Goal: Information Seeking & Learning: Learn about a topic

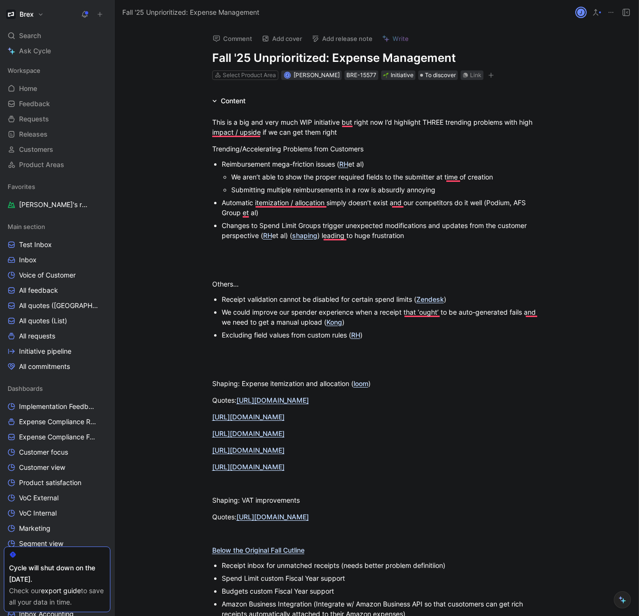
scroll to position [896, 0]
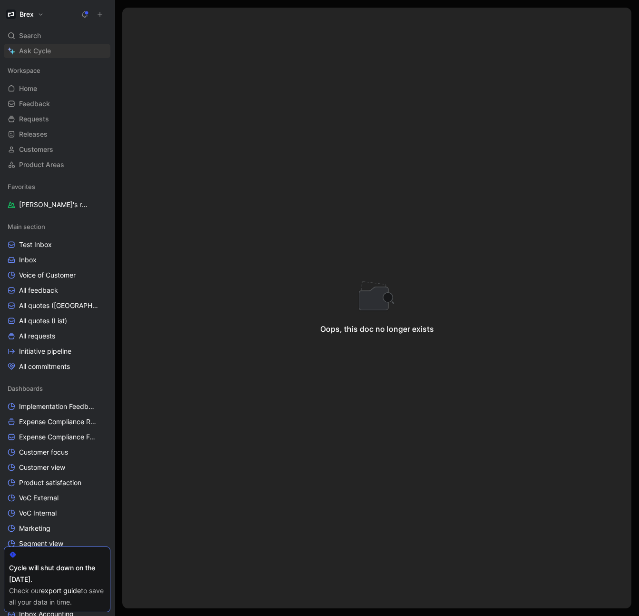
click at [42, 51] on span "Ask Cycle" at bounding box center [35, 50] width 32 height 11
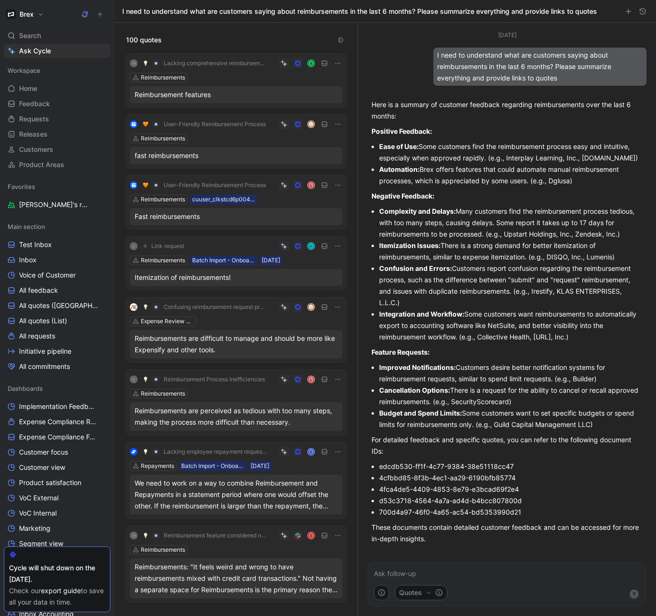
click at [234, 73] on div "Reimbursements" at bounding box center [236, 78] width 213 height 10
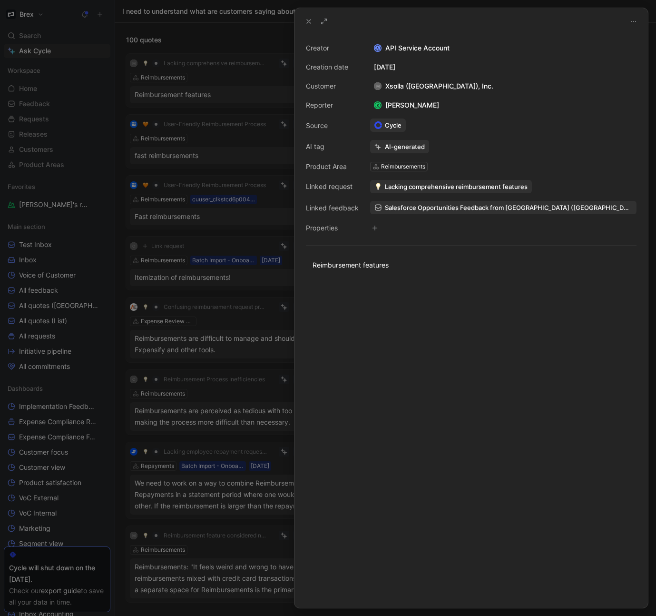
click at [444, 187] on span "Lacking comprehensive reimbursement features" at bounding box center [456, 186] width 143 height 9
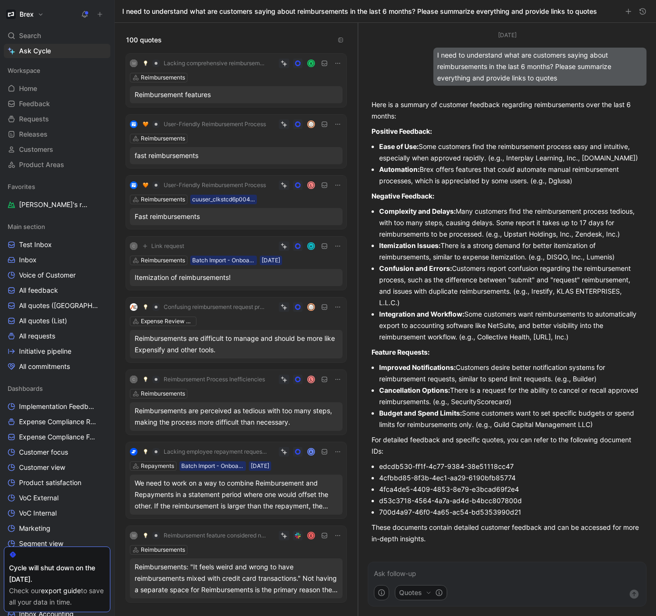
click at [207, 245] on div "H" at bounding box center [268, 246] width 148 height 10
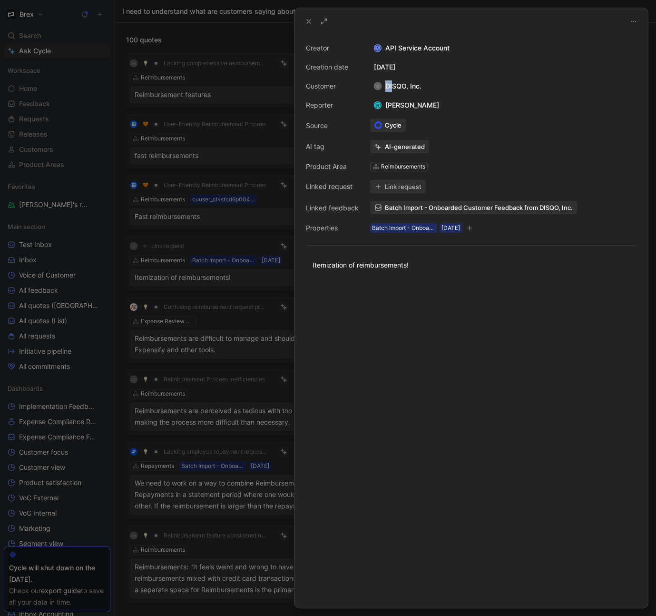
drag, startPoint x: 427, startPoint y: 88, endPoint x: 393, endPoint y: 87, distance: 34.3
click at [393, 87] on div "Creator A API Service Account Creation date August 8, 2025 Customer C DISQO, In…" at bounding box center [471, 137] width 331 height 191
click at [433, 92] on div "Creator A API Service Account Creation date August 8, 2025 Customer C DISQO, In…" at bounding box center [471, 137] width 331 height 191
click at [407, 88] on div "C DISQO, Inc." at bounding box center [397, 85] width 55 height 11
click at [403, 88] on div "C DISQO, Inc." at bounding box center [397, 85] width 55 height 11
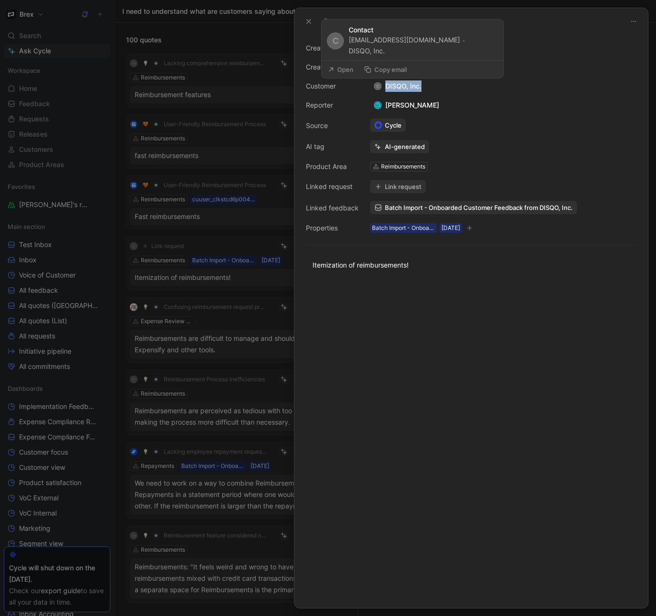
drag, startPoint x: 433, startPoint y: 88, endPoint x: 420, endPoint y: 89, distance: 13.4
click at [420, 89] on div "Creator A API Service Account Creation date August 8, 2025 Customer C DISQO, In…" at bounding box center [471, 137] width 331 height 191
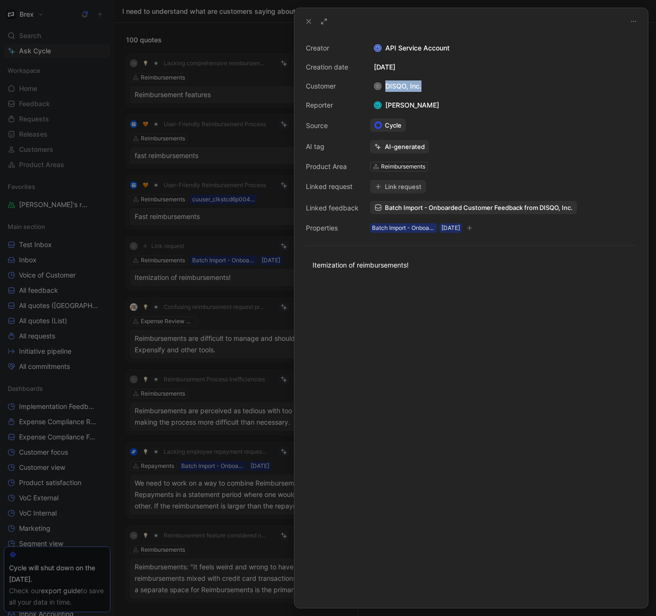
copy div "DISQO, Inc."
click at [307, 23] on use at bounding box center [309, 22] width 4 height 4
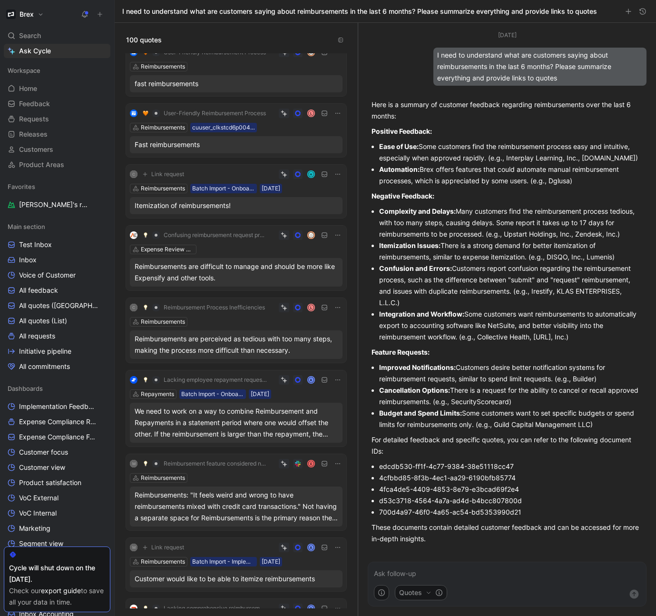
scroll to position [76, 0]
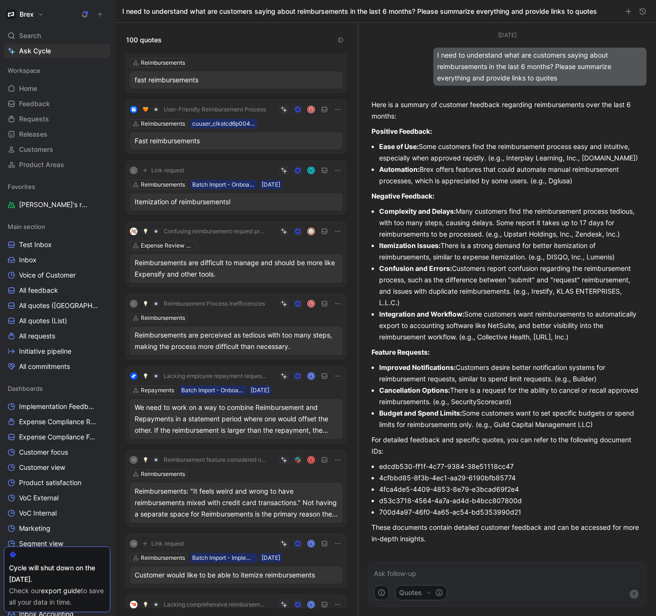
click at [263, 169] on div "H" at bounding box center [268, 171] width 148 height 10
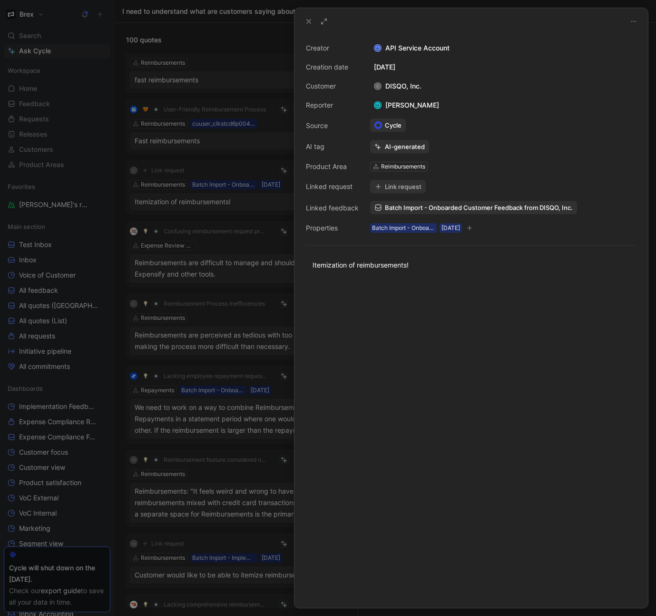
click at [396, 187] on button "Link request" at bounding box center [398, 186] width 56 height 13
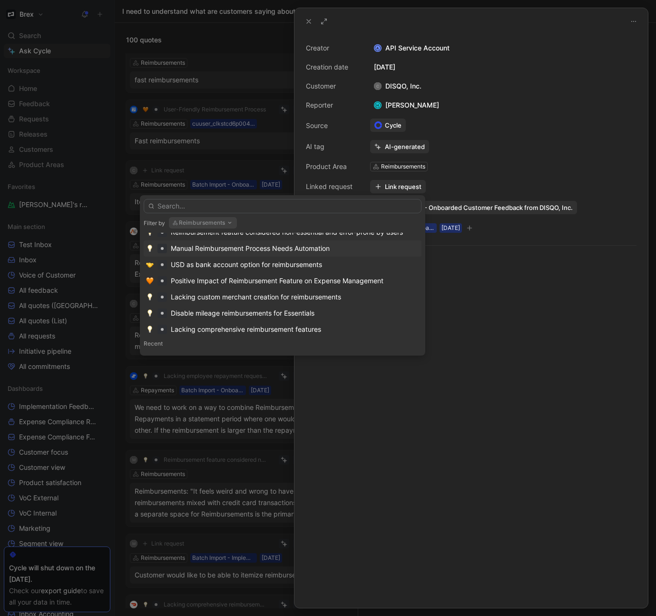
scroll to position [76, 0]
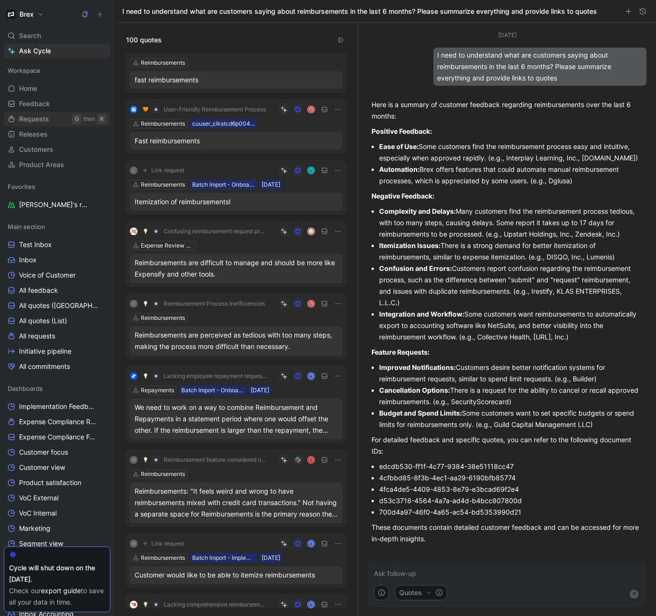
click at [60, 123] on link "Requests G then R" at bounding box center [57, 119] width 107 height 14
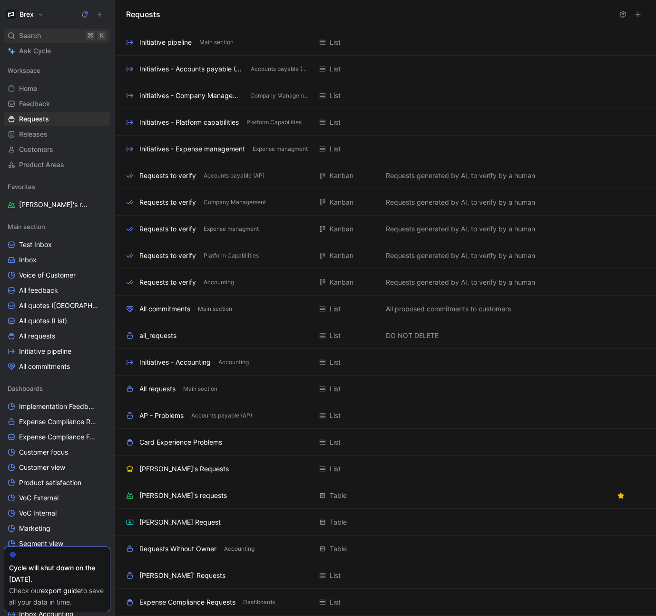
click at [34, 35] on span "Search" at bounding box center [30, 35] width 22 height 11
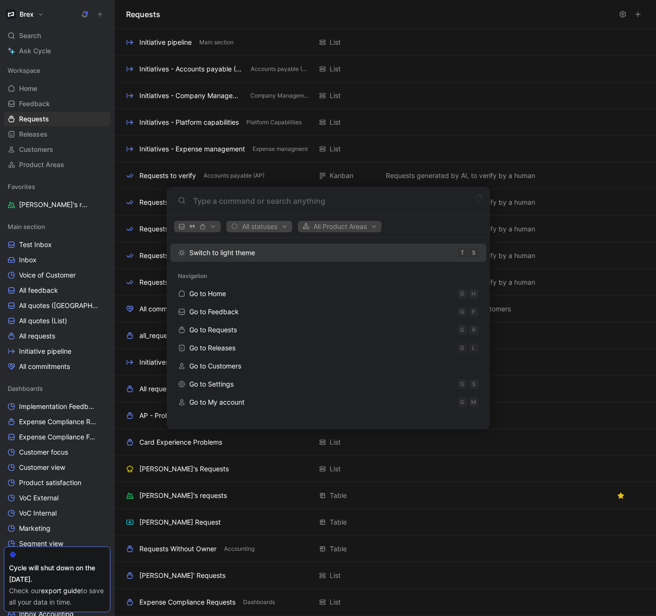
click at [256, 226] on span "All statuses" at bounding box center [259, 226] width 57 height 11
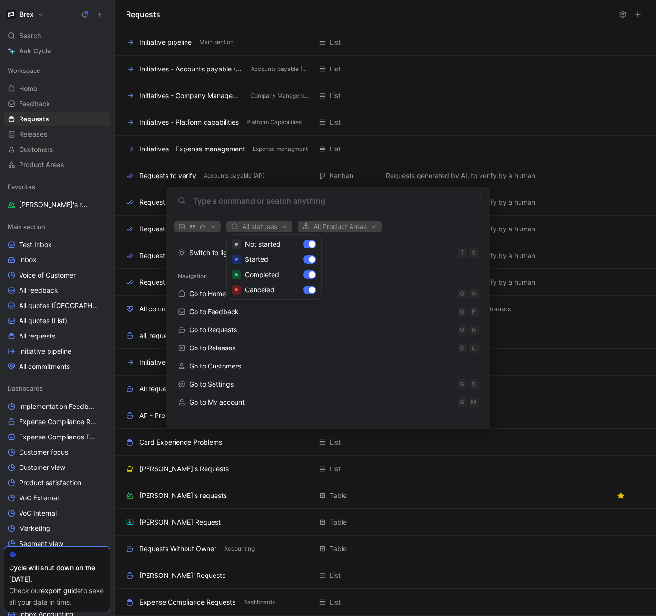
click at [336, 225] on div at bounding box center [328, 308] width 656 height 616
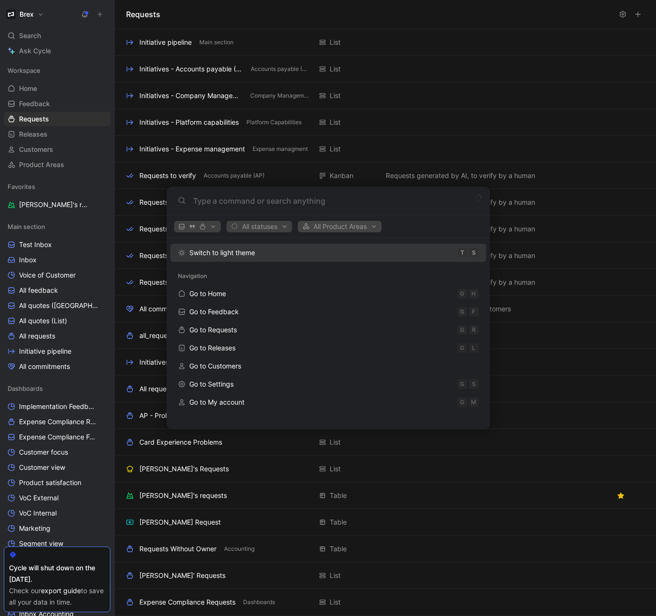
click at [336, 227] on span "All Product Areas" at bounding box center [339, 226] width 75 height 11
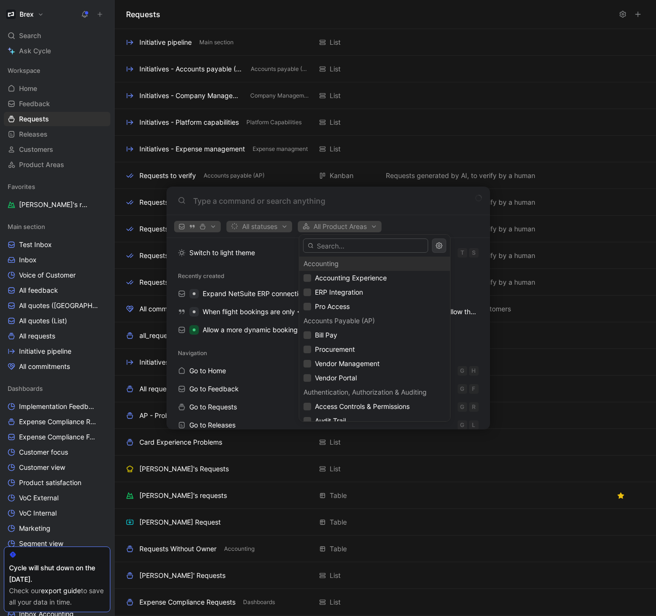
click at [336, 227] on div at bounding box center [328, 308] width 656 height 616
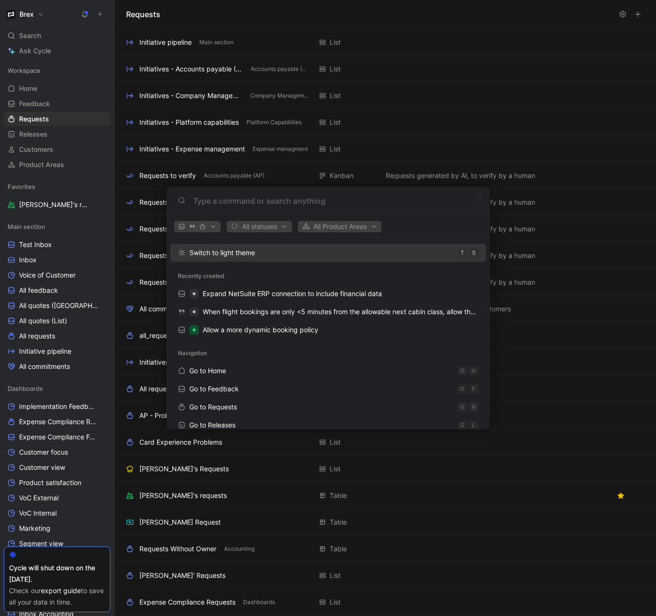
click at [200, 200] on input at bounding box center [335, 200] width 285 height 11
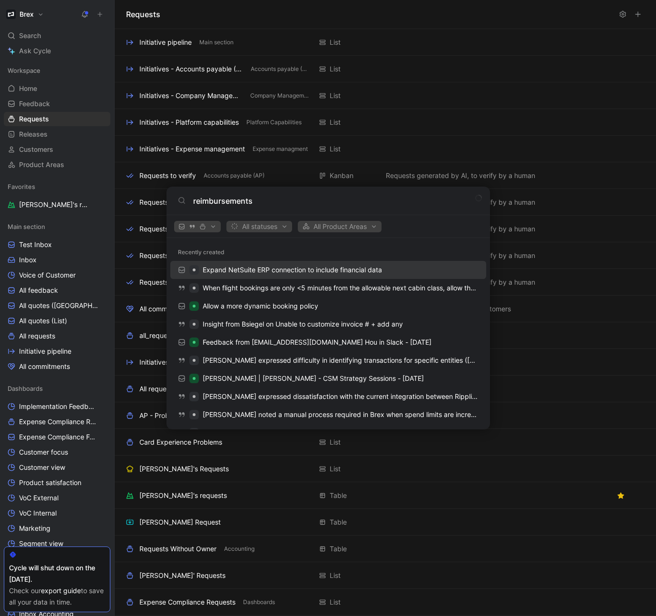
type input "reimbursements"
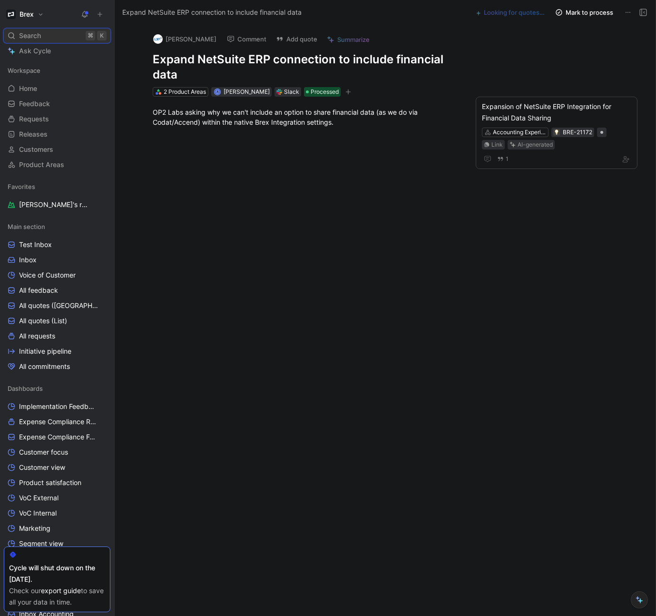
click at [35, 32] on span "Search" at bounding box center [30, 35] width 22 height 11
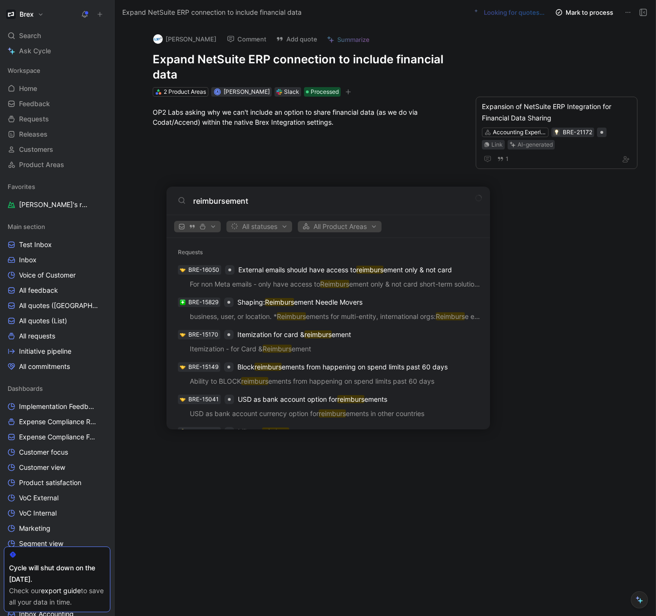
type input "reimbursement"
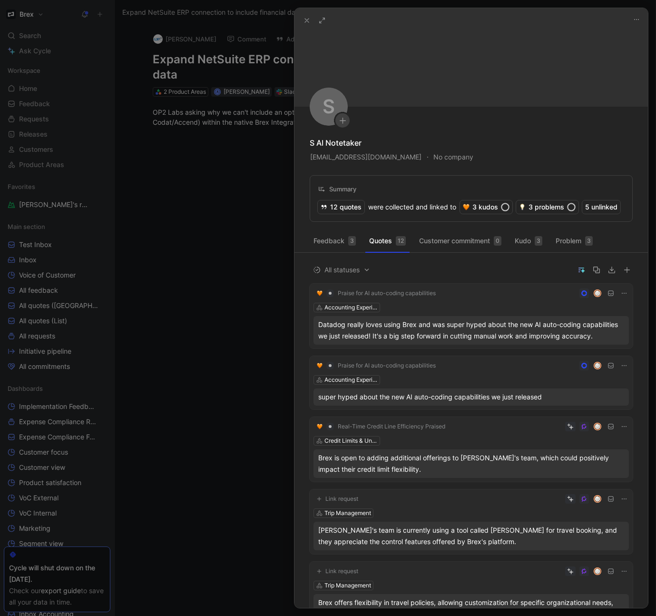
click at [307, 20] on use at bounding box center [307, 21] width 4 height 4
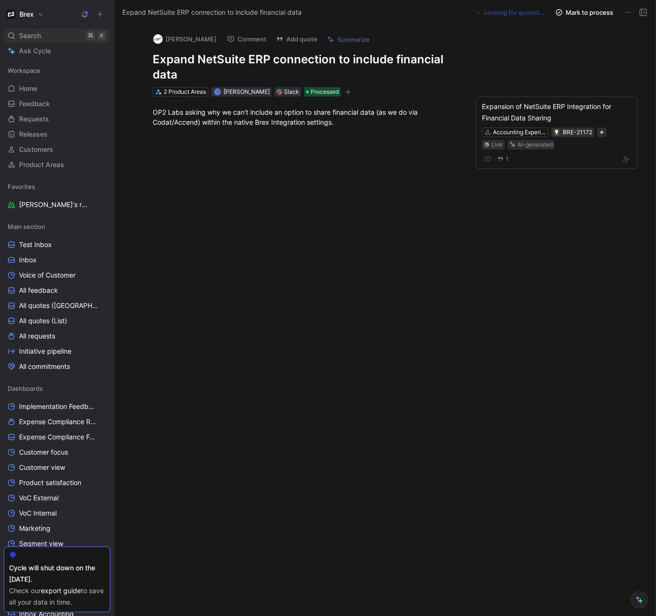
click at [39, 36] on span "Search" at bounding box center [30, 35] width 22 height 11
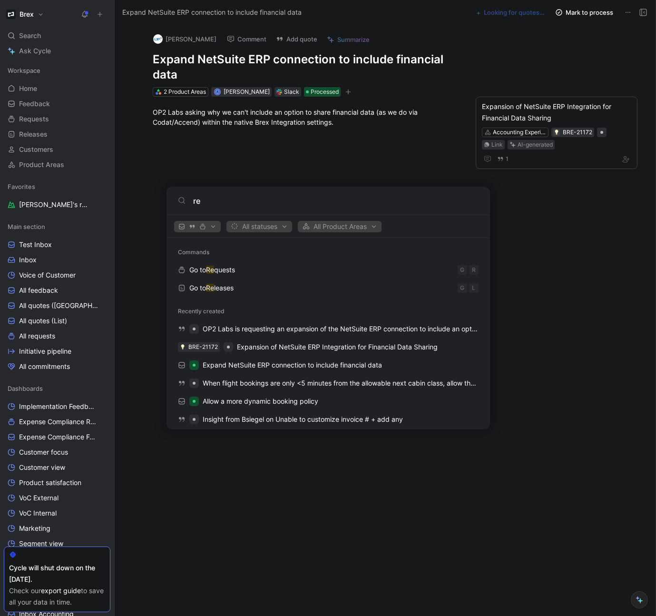
type input "r"
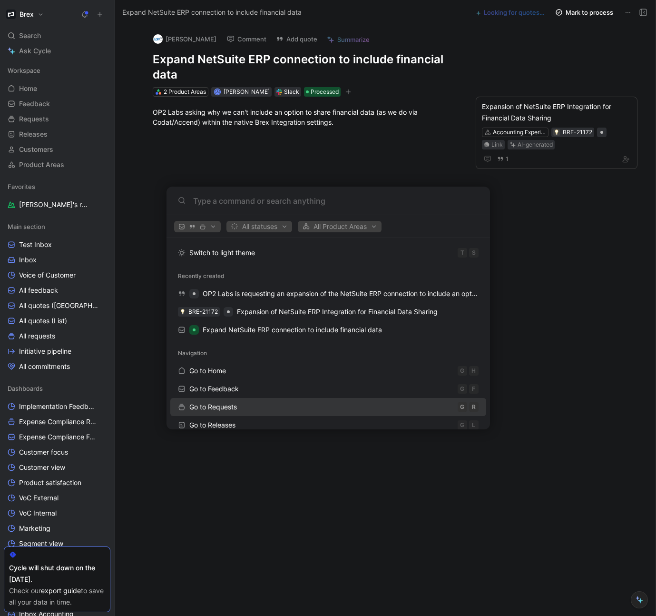
click at [229, 408] on span "Go to Requests" at bounding box center [213, 407] width 48 height 8
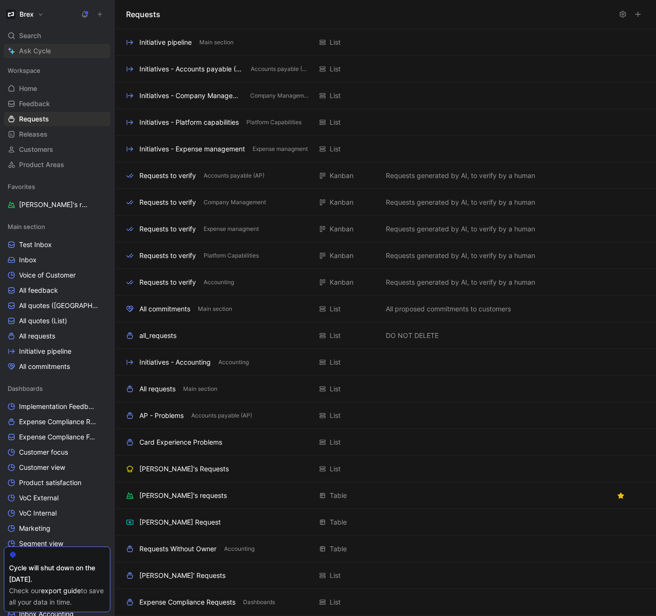
click at [47, 54] on span "Ask Cycle" at bounding box center [35, 50] width 32 height 11
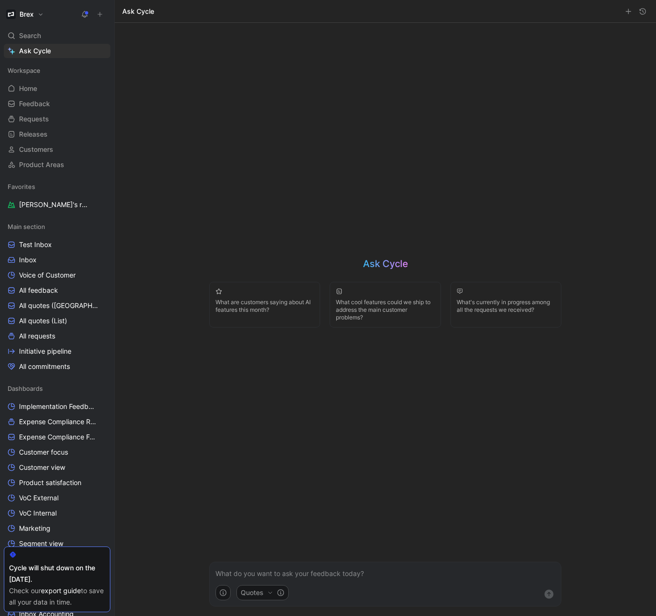
drag, startPoint x: 146, startPoint y: 10, endPoint x: 132, endPoint y: 12, distance: 13.9
click at [146, 10] on h1 "Ask Cycle" at bounding box center [138, 12] width 32 height 10
click at [387, 481] on div "Ask Cycle What are customers saying about AI features this month? What cool fea…" at bounding box center [385, 319] width 371 height 593
click at [224, 591] on icon "button" at bounding box center [223, 593] width 8 height 8
click at [591, 468] on html "Brex Search ⌘ K Ask Cycle Workspace Home G then H Feedback G then F Requests G …" at bounding box center [328, 308] width 656 height 616
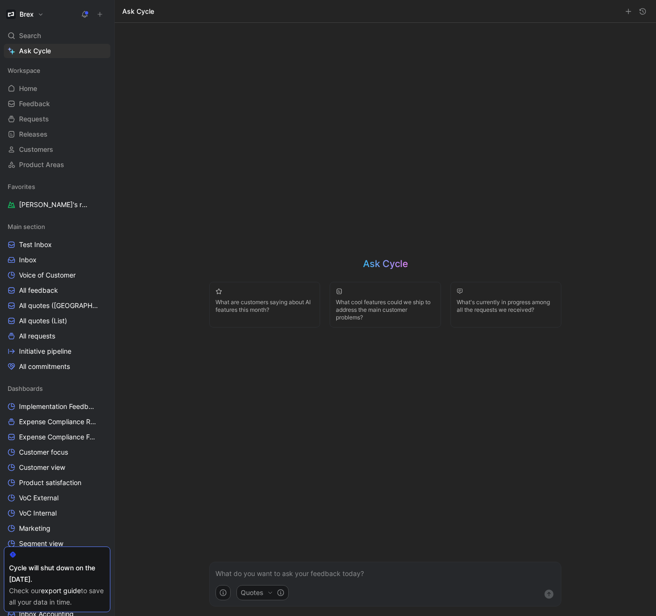
click at [265, 577] on p at bounding box center [386, 573] width 340 height 11
drag, startPoint x: 621, startPoint y: 13, endPoint x: 626, endPoint y: 13, distance: 5.2
click at [623, 13] on div "Ask Cycle" at bounding box center [385, 11] width 541 height 23
click at [627, 13] on icon "button" at bounding box center [629, 12] width 8 height 8
click at [639, 14] on icon "button" at bounding box center [643, 12] width 8 height 8
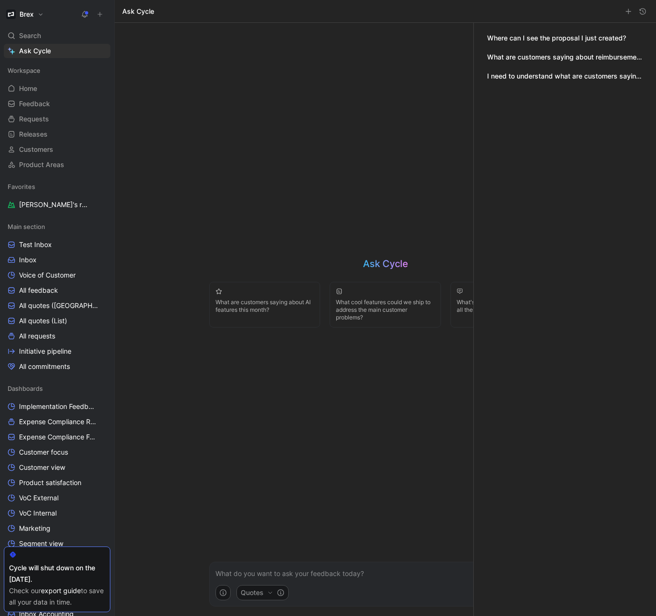
click at [533, 77] on button "I need to understand what are customers saying about reimbursements in the last…" at bounding box center [565, 76] width 156 height 10
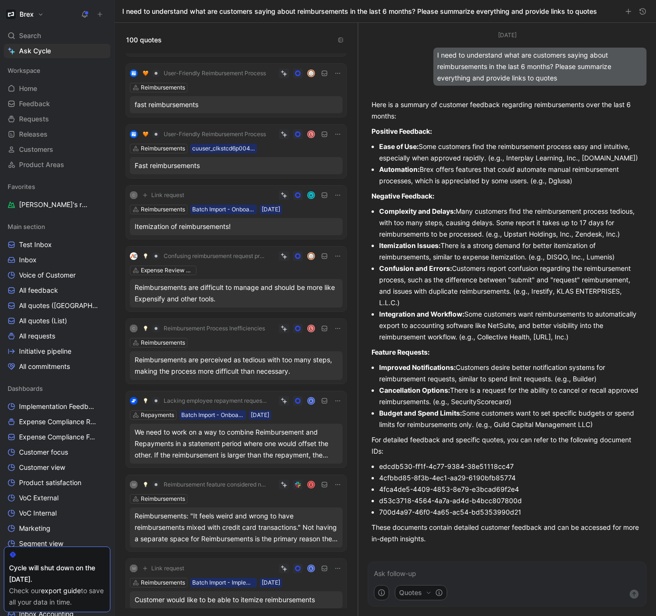
scroll to position [52, 0]
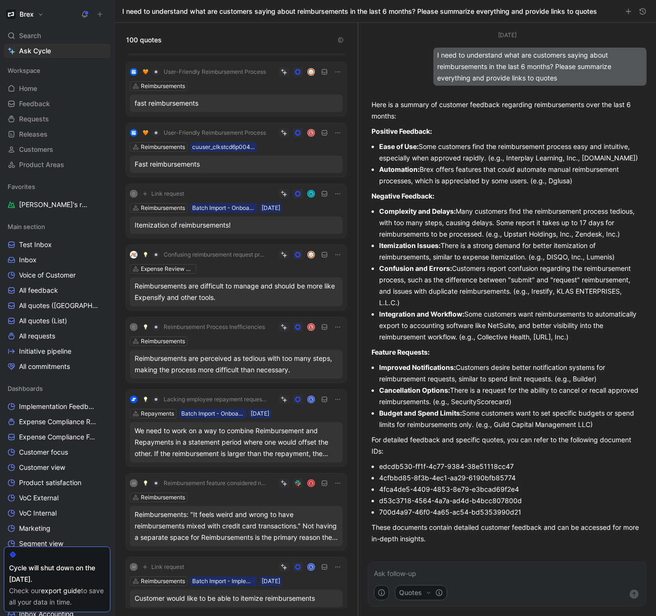
click at [254, 294] on div "Reimbursements are difficult to manage and should be more like Expensify and ot…" at bounding box center [236, 291] width 203 height 23
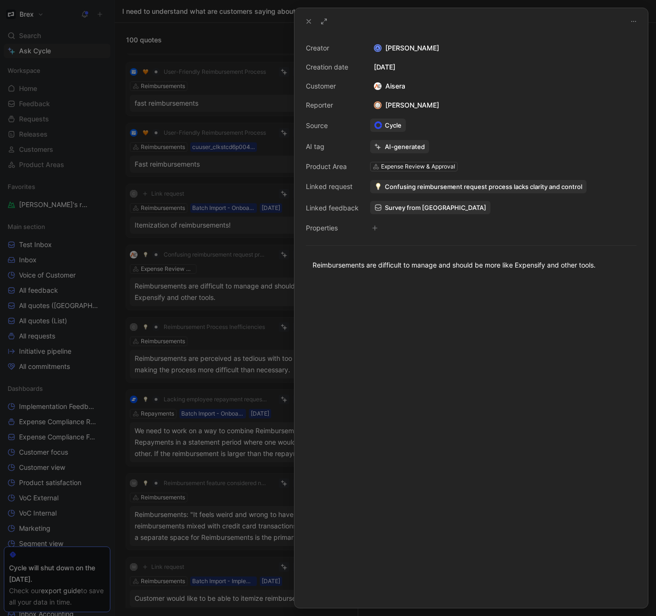
click at [211, 368] on div at bounding box center [328, 308] width 656 height 616
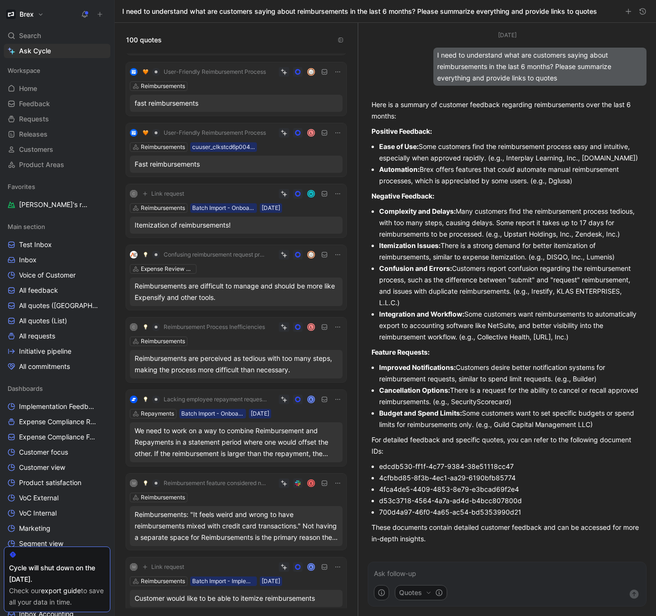
click at [247, 360] on div "Reimbursements are perceived as tedious with too many steps, making the process…" at bounding box center [236, 364] width 203 height 23
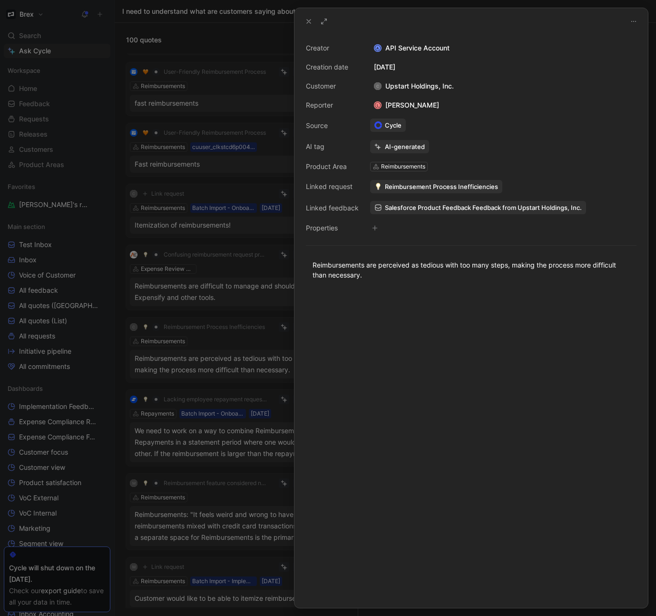
click at [462, 183] on span "Reimbursement Process Inefficiencies" at bounding box center [441, 186] width 113 height 9
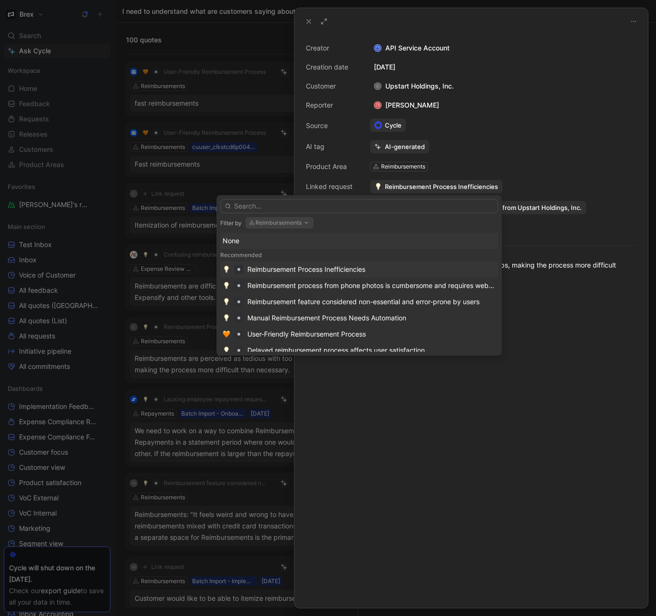
click at [294, 270] on div "Reimbursement Process Inefficiencies" at bounding box center [306, 269] width 118 height 11
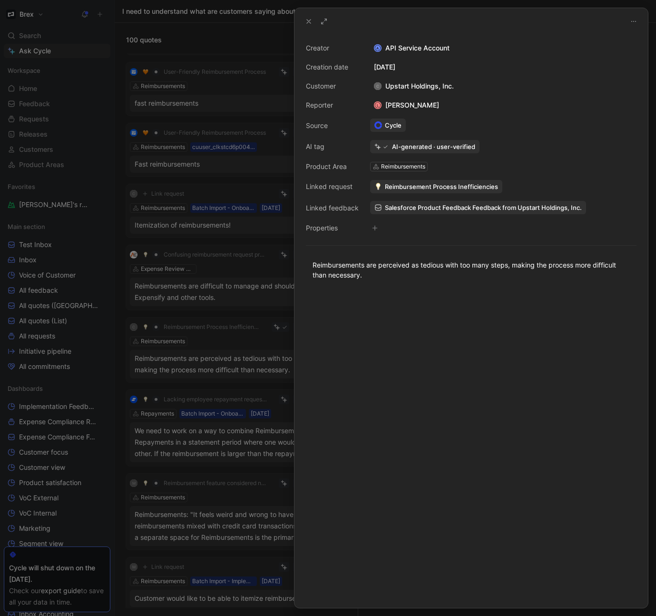
click at [191, 42] on div at bounding box center [328, 308] width 656 height 616
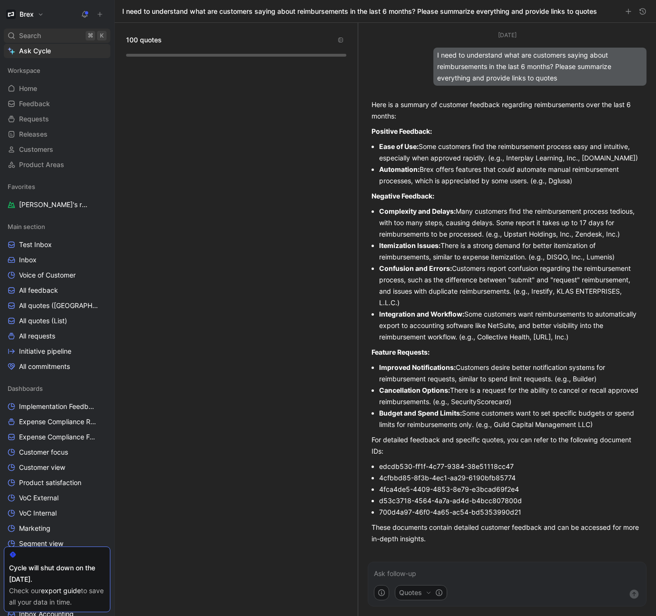
click at [72, 36] on div "Search ⌘ K" at bounding box center [57, 36] width 107 height 14
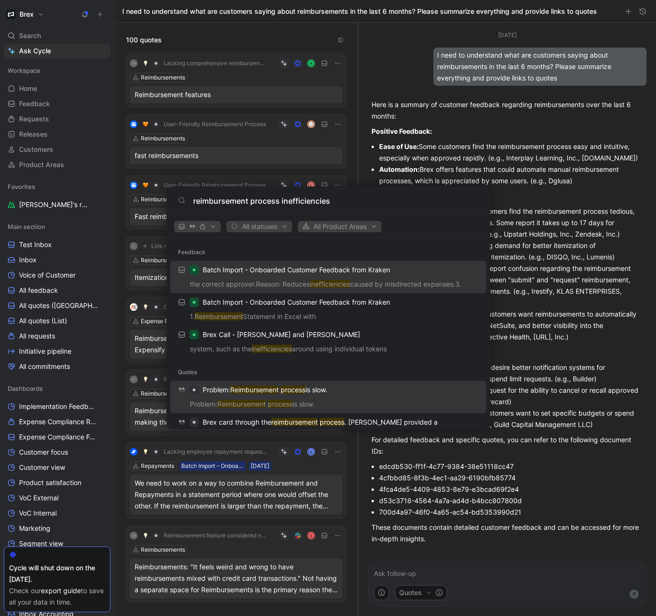
type input "reimbursement process inefficiencies"
click at [339, 396] on div "Problem: Reimbursement process is slow." at bounding box center [328, 389] width 310 height 17
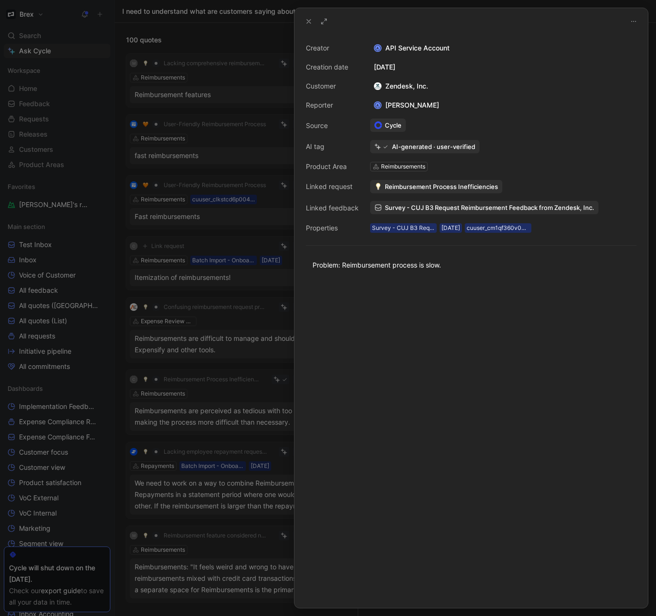
click at [65, 166] on div at bounding box center [328, 308] width 656 height 616
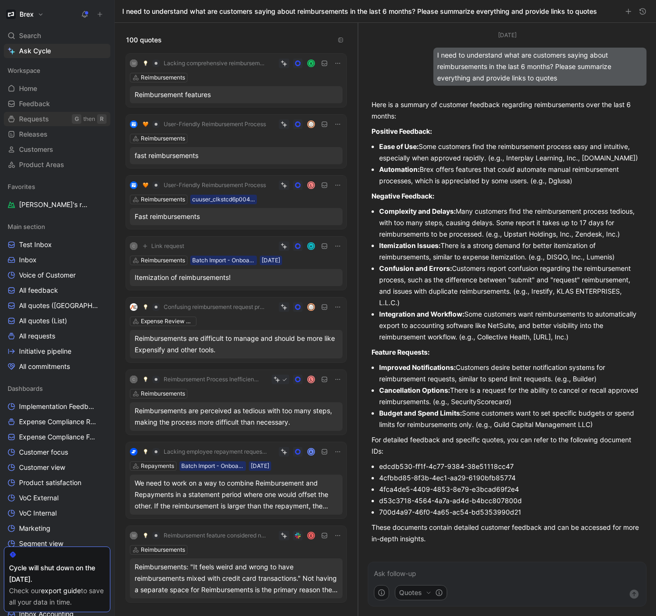
click at [43, 118] on span "Requests" at bounding box center [34, 119] width 30 height 10
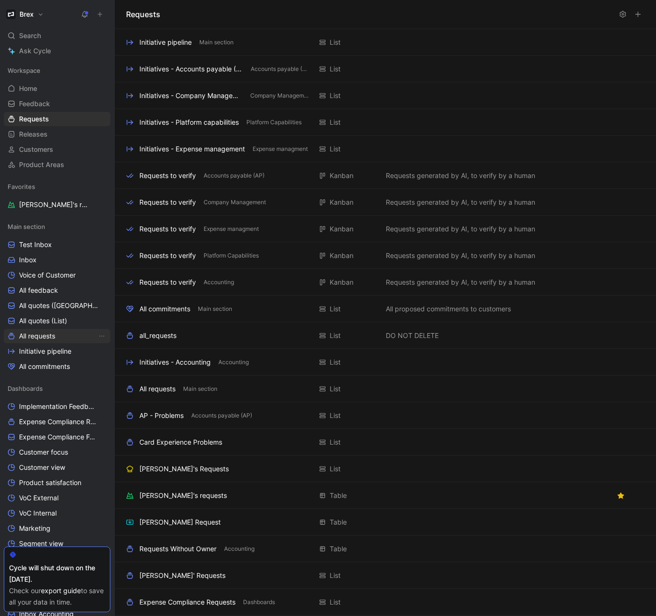
click at [52, 338] on span "All requests" at bounding box center [37, 336] width 36 height 10
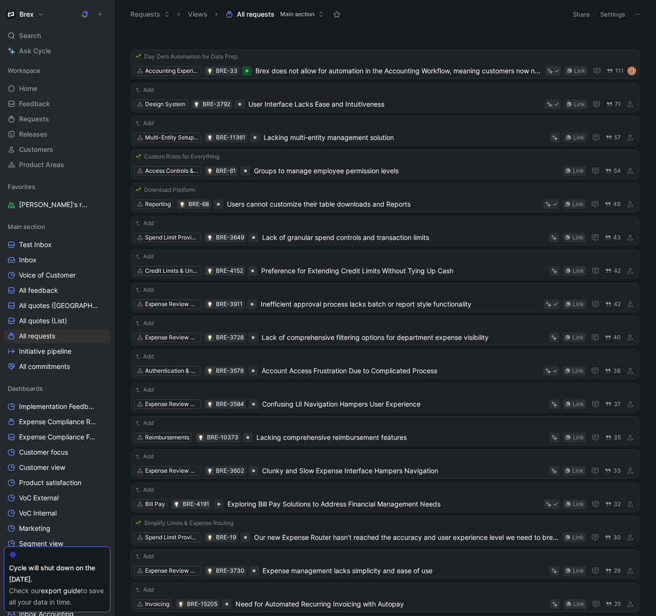
click at [643, 16] on button at bounding box center [637, 14] width 13 height 13
click at [612, 14] on button "Settings" at bounding box center [612, 14] width 33 height 13
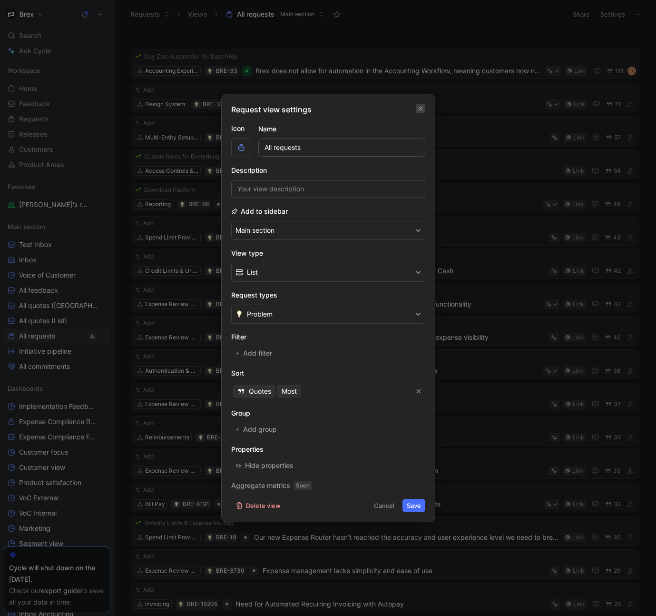
click at [420, 111] on icon "button" at bounding box center [421, 109] width 6 height 8
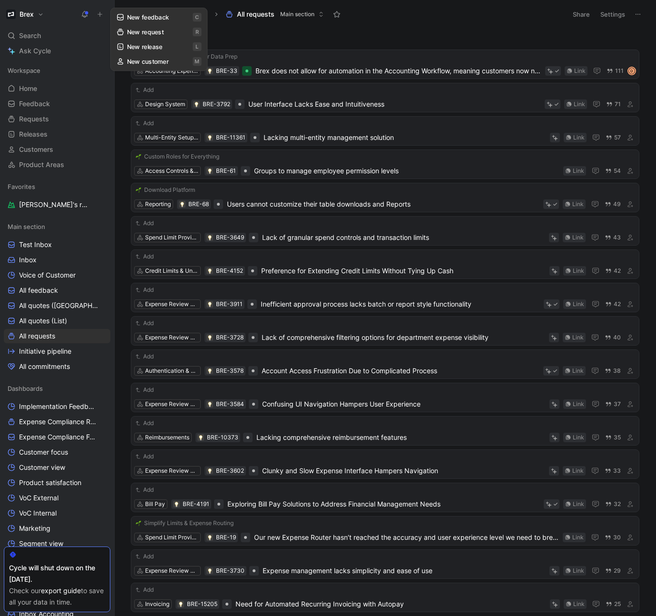
click at [101, 14] on use at bounding box center [100, 14] width 4 height 4
click at [143, 34] on button "New request r" at bounding box center [164, 34] width 102 height 16
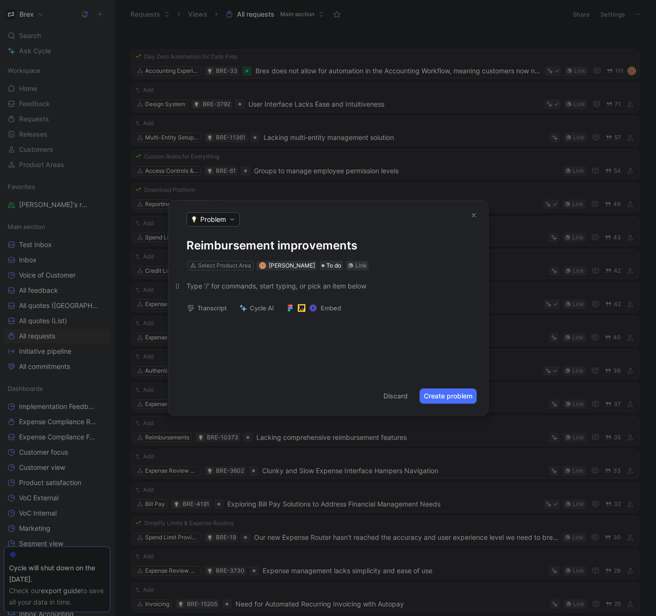
click at [257, 287] on div at bounding box center [329, 286] width 284 height 10
click at [246, 310] on icon at bounding box center [243, 308] width 8 height 8
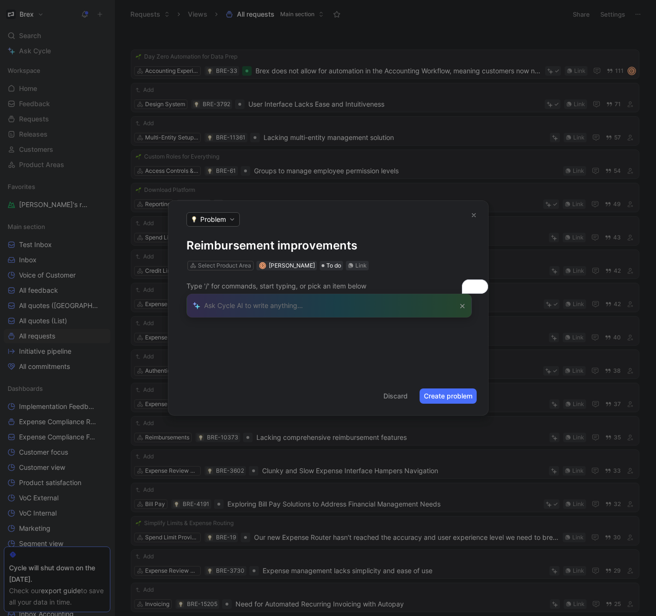
click at [462, 306] on div "Transcript Cycle AI Embed" at bounding box center [328, 311] width 320 height 20
click at [453, 399] on button "Create problem" at bounding box center [448, 395] width 57 height 15
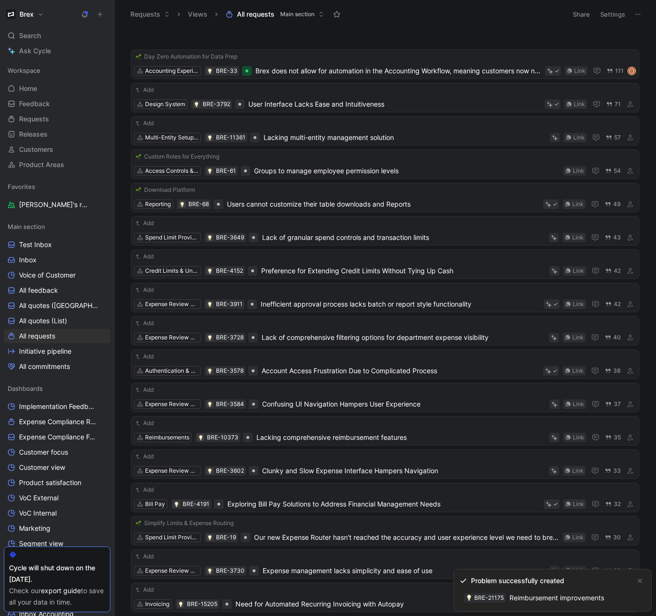
click at [543, 590] on link "BRE-21175 Reimbursement improvements" at bounding box center [534, 597] width 149 height 15
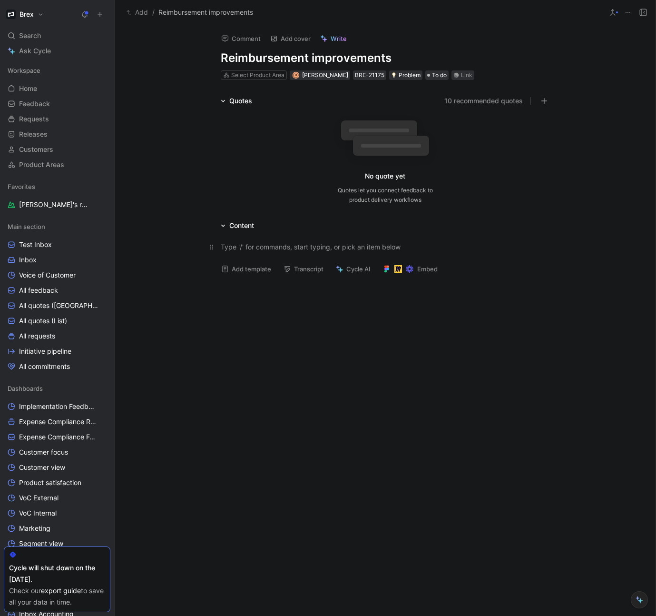
click at [296, 246] on div at bounding box center [385, 247] width 329 height 10
click at [237, 106] on div "Quotes" at bounding box center [240, 100] width 23 height 11
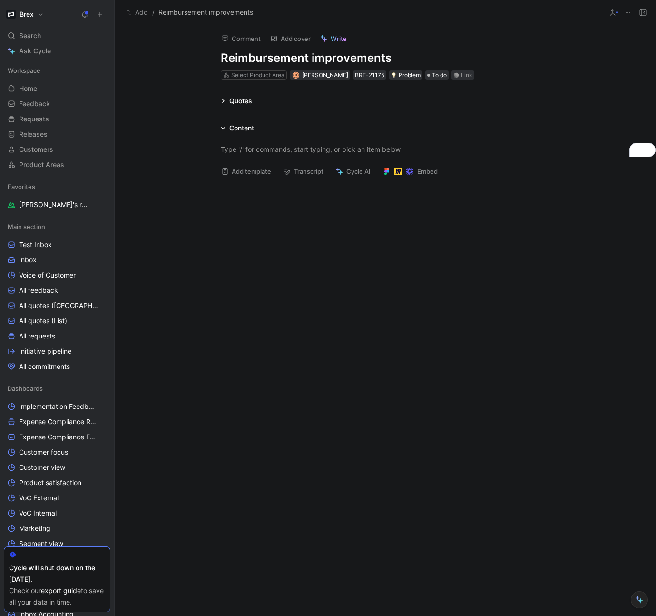
click at [238, 103] on div "Quotes" at bounding box center [240, 100] width 23 height 11
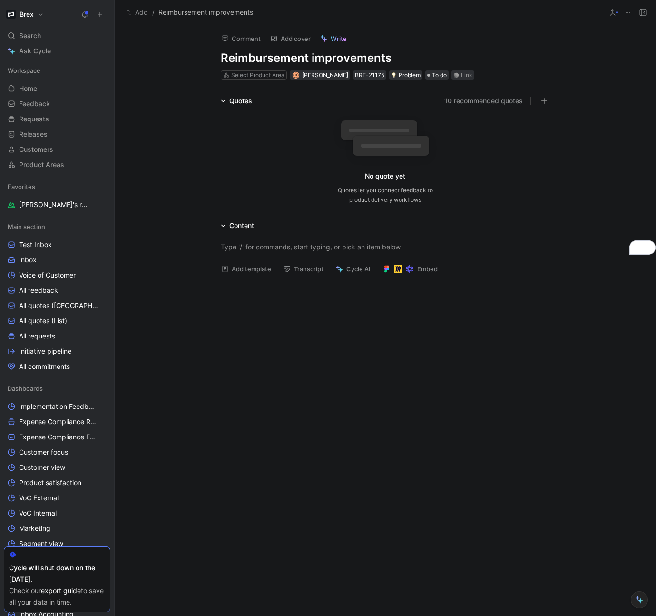
click at [475, 100] on button "10 recommended quotes" at bounding box center [483, 100] width 79 height 11
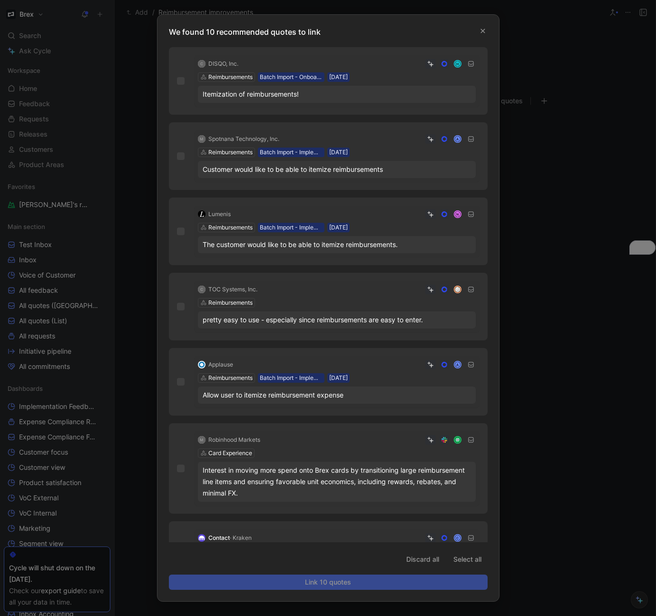
click at [333, 96] on div "Itemization of reimbursements!" at bounding box center [337, 94] width 268 height 11
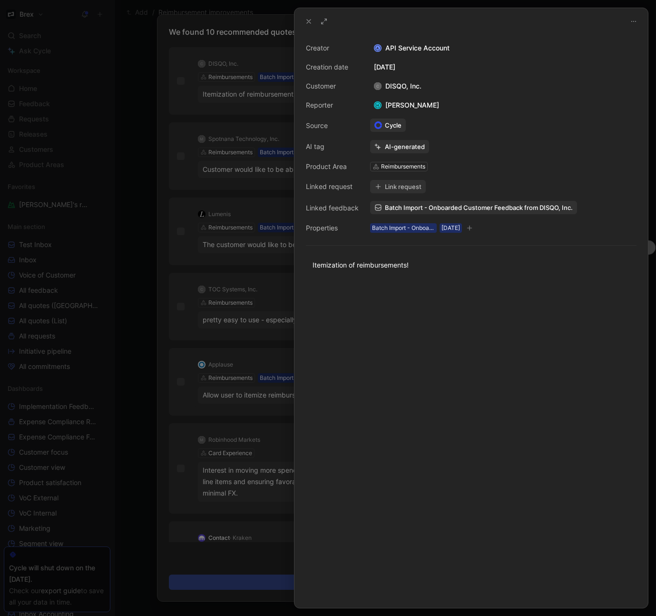
click at [397, 187] on button "Link request" at bounding box center [398, 186] width 56 height 13
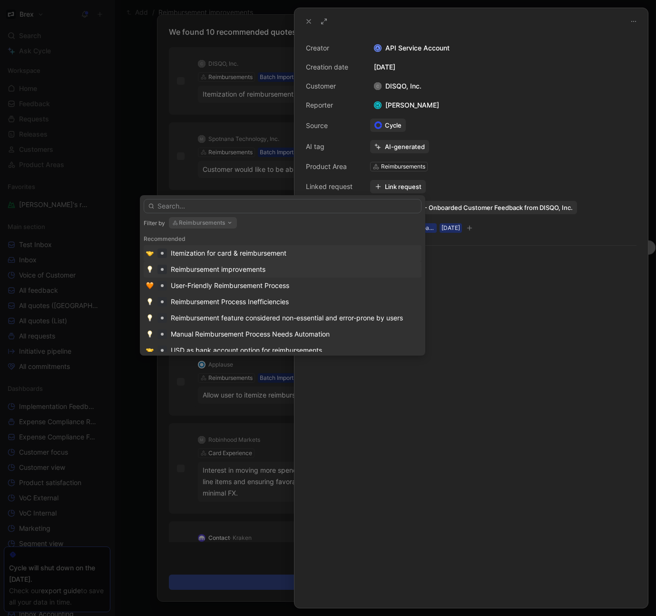
click at [241, 269] on div "Reimbursement improvements" at bounding box center [218, 269] width 95 height 11
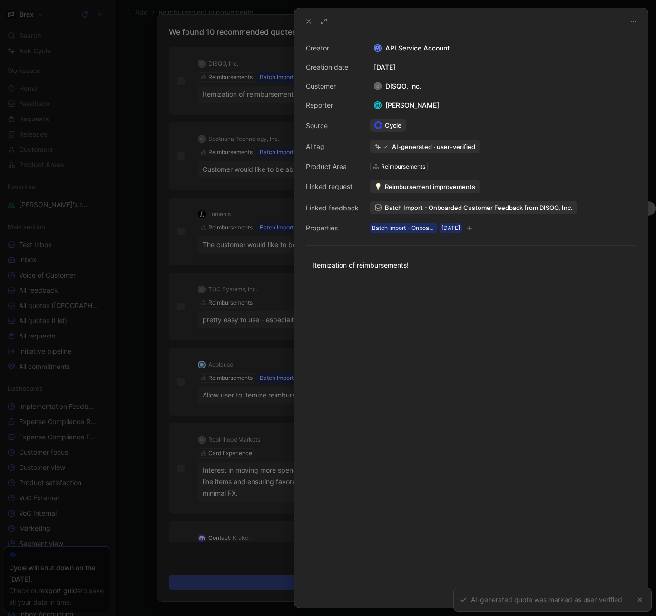
click at [305, 23] on icon at bounding box center [309, 22] width 8 height 8
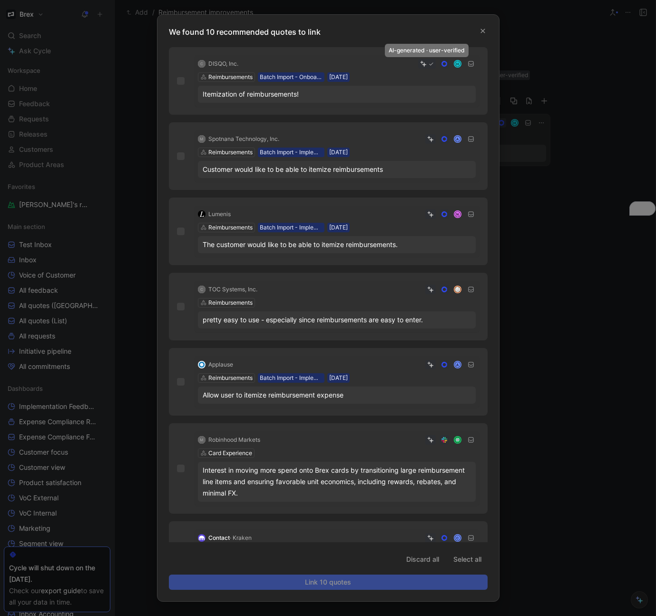
click at [432, 64] on icon at bounding box center [431, 63] width 5 height 5
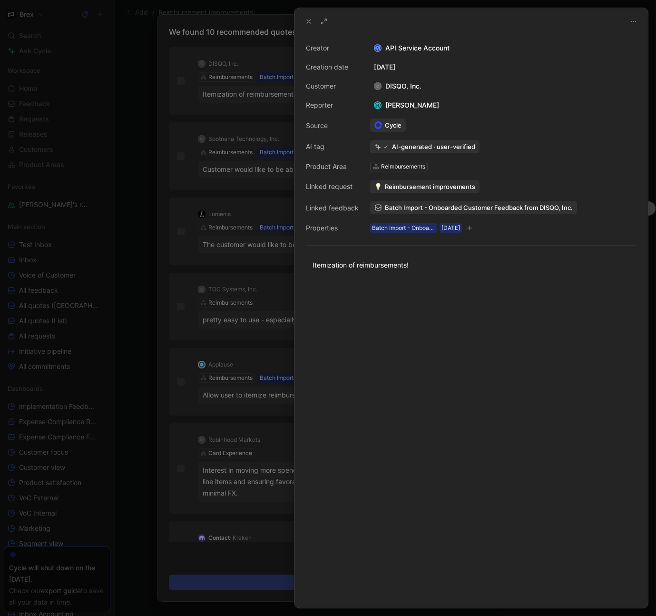
click at [305, 20] on icon at bounding box center [309, 22] width 8 height 8
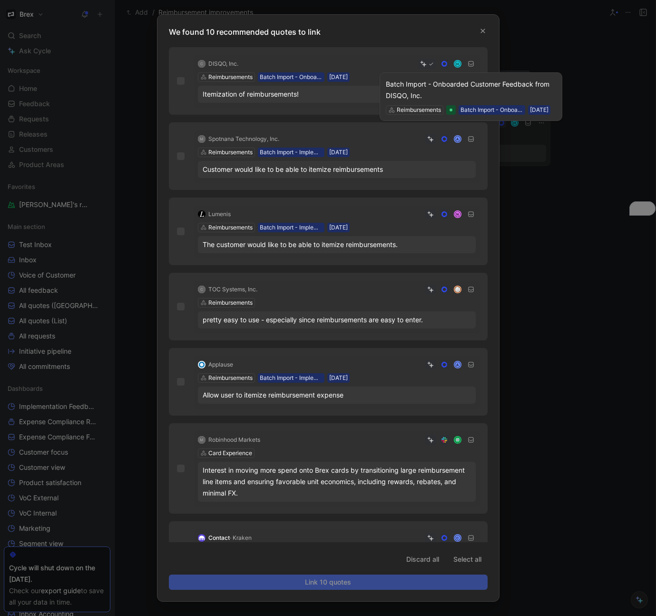
click at [471, 64] on use at bounding box center [470, 63] width 5 height 5
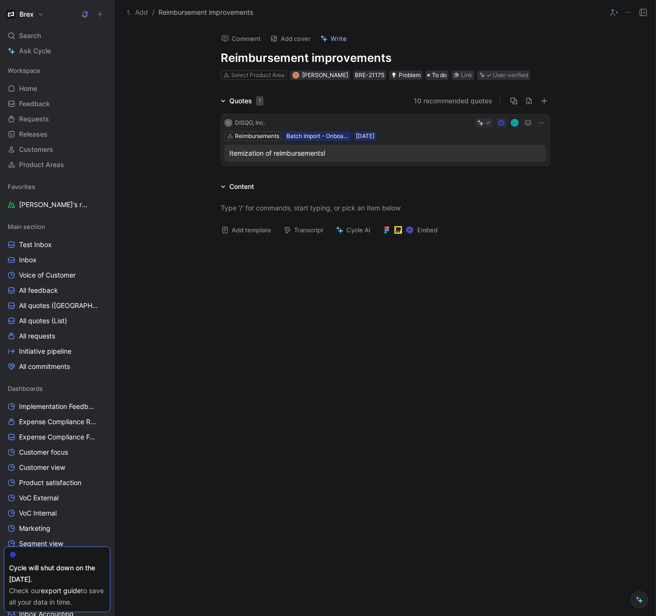
click at [459, 104] on button "10 recommended quotes" at bounding box center [453, 100] width 79 height 11
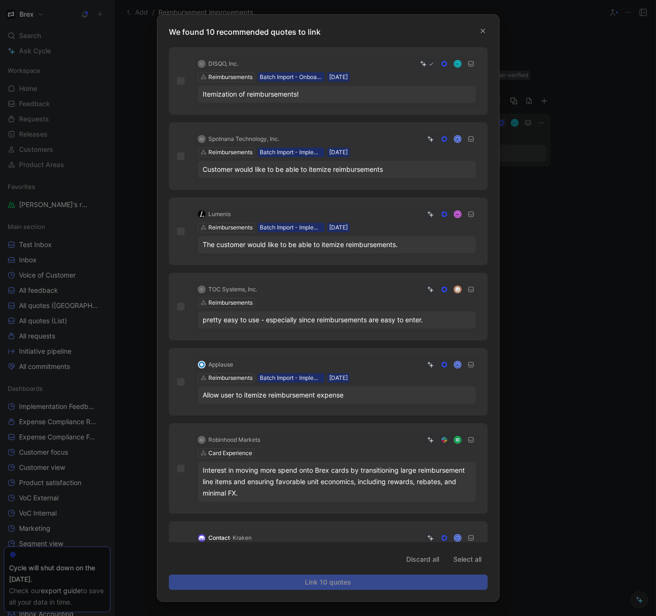
click at [356, 170] on div "Customer would like to be able to itemize reimbursements" at bounding box center [337, 169] width 268 height 11
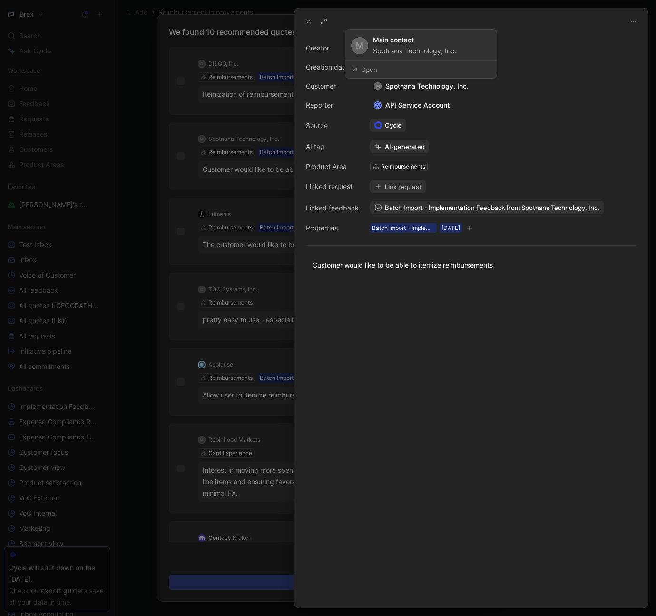
click at [470, 87] on div "Creator A API Service Account Creation date August 11, 2025 Customer M Spotnana…" at bounding box center [471, 137] width 331 height 191
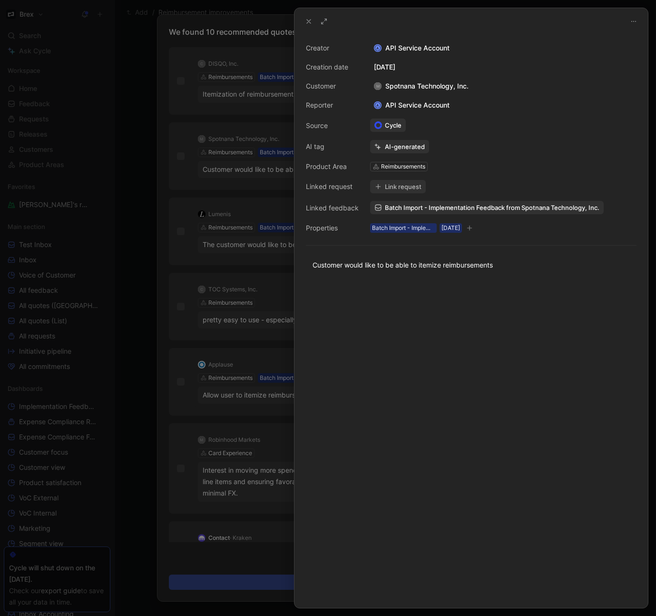
drag, startPoint x: 470, startPoint y: 91, endPoint x: 390, endPoint y: 92, distance: 79.9
click at [386, 89] on div "M Spotnana Technology, Inc." at bounding box center [421, 85] width 102 height 11
copy div "Spotnana Technology, Inc."
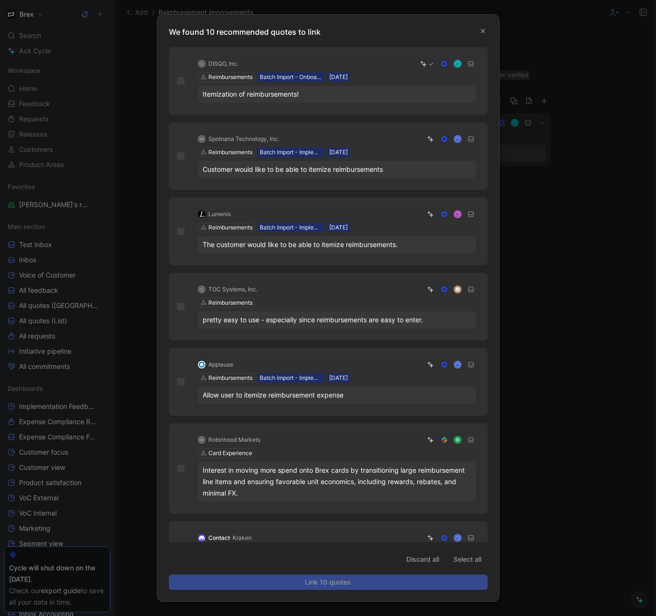
click at [312, 213] on div "N" at bounding box center [355, 214] width 241 height 10
click at [361, 298] on div "C TOC Systems, Inc. Reimbursements pretty easy to use - especially since reimbu…" at bounding box center [336, 306] width 285 height 51
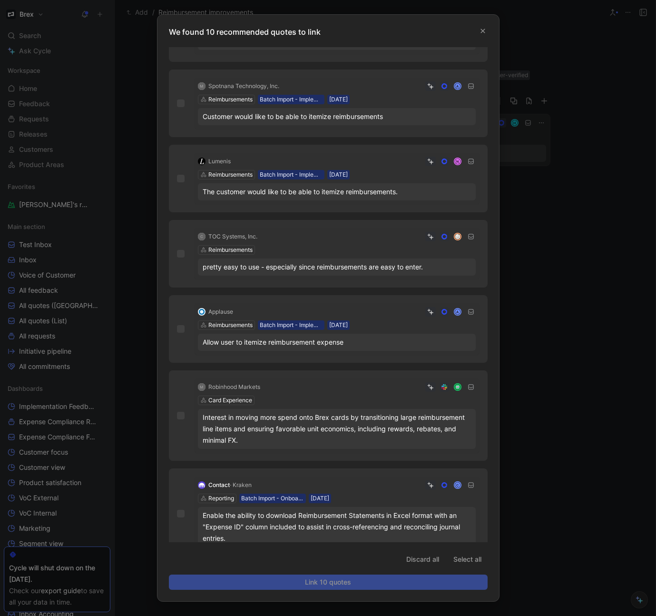
scroll to position [54, 0]
click at [394, 319] on div "Applause A Reimbursements Batch Import - Implementation 18/03/2025 Allow user t…" at bounding box center [336, 327] width 285 height 51
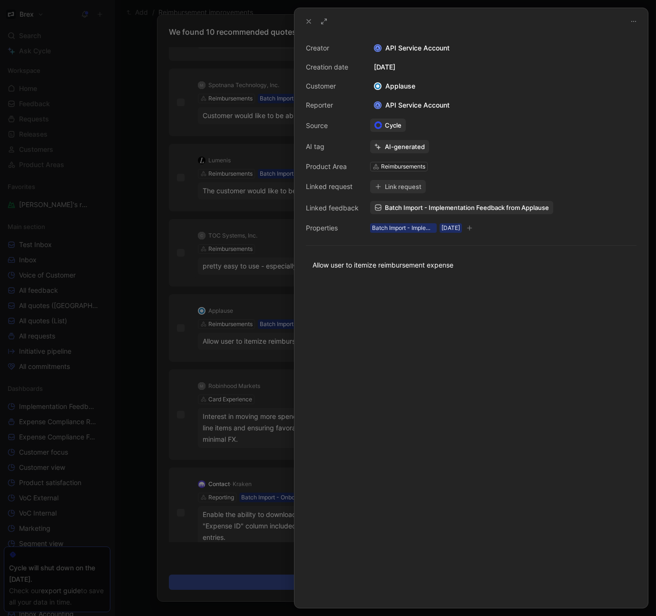
click at [308, 23] on icon at bounding box center [309, 22] width 8 height 8
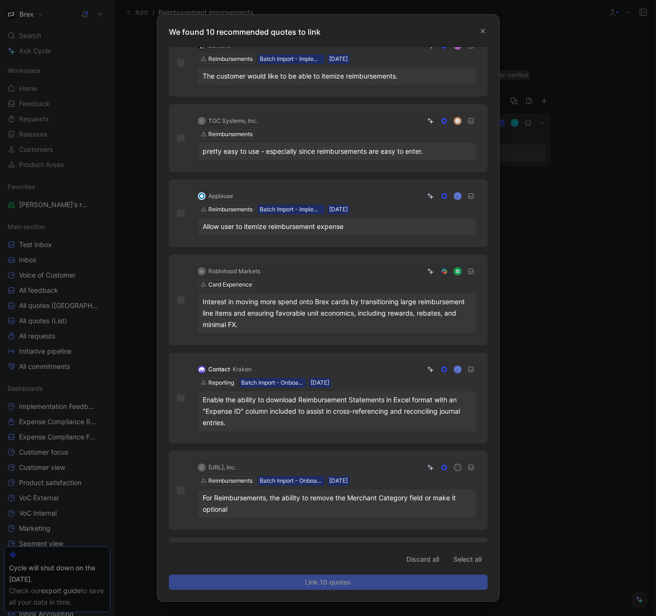
click at [311, 283] on div "M Robinhood Markets Card Experience Interest in moving more spend onto Brex car…" at bounding box center [336, 300] width 285 height 74
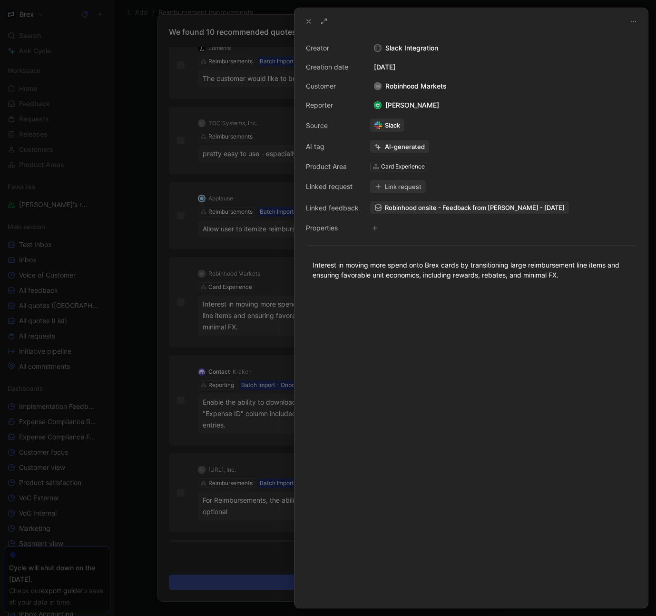
scroll to position [166, 0]
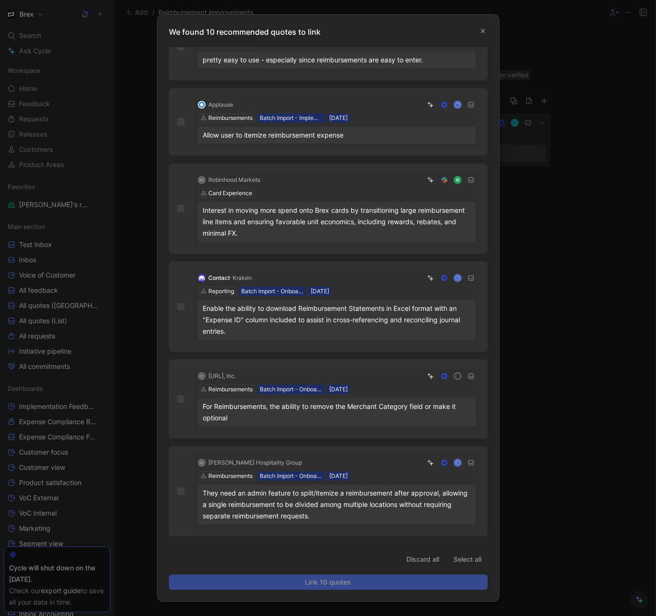
scroll to position [263, 0]
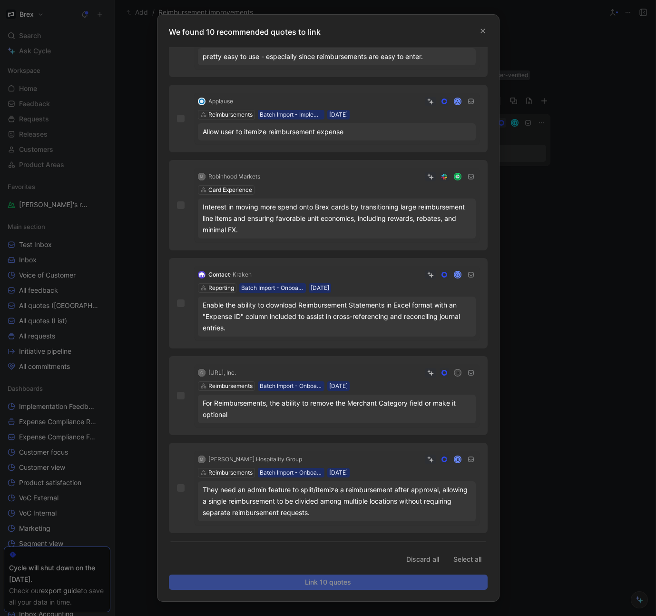
click at [395, 382] on div "C Viz.ai, Inc. R Reimbursements Batch Import - Onboarded Customer 13/12/2024 Fo…" at bounding box center [336, 395] width 285 height 63
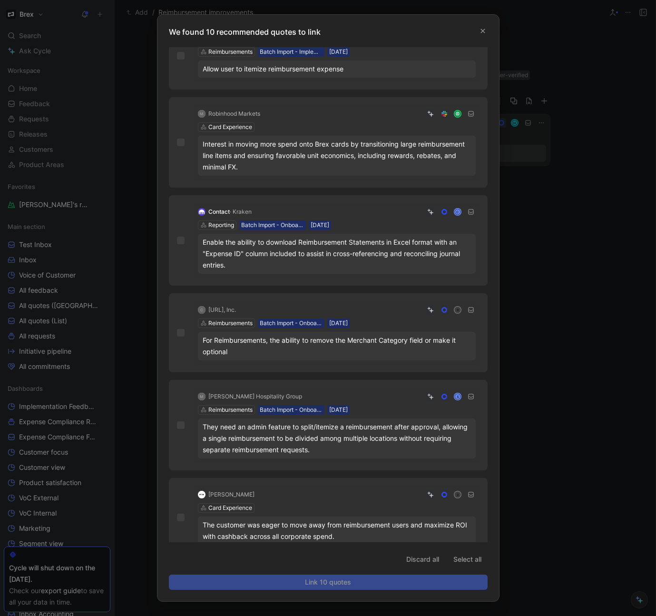
scroll to position [341, 0]
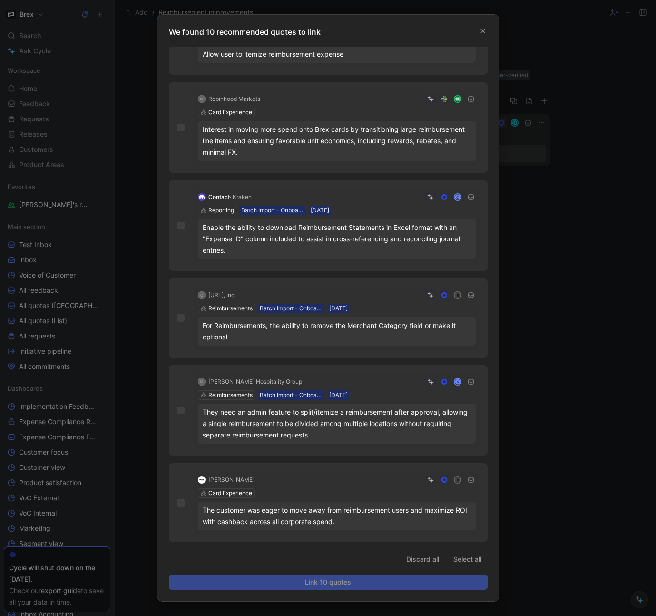
click at [333, 482] on div "B" at bounding box center [366, 480] width 217 height 10
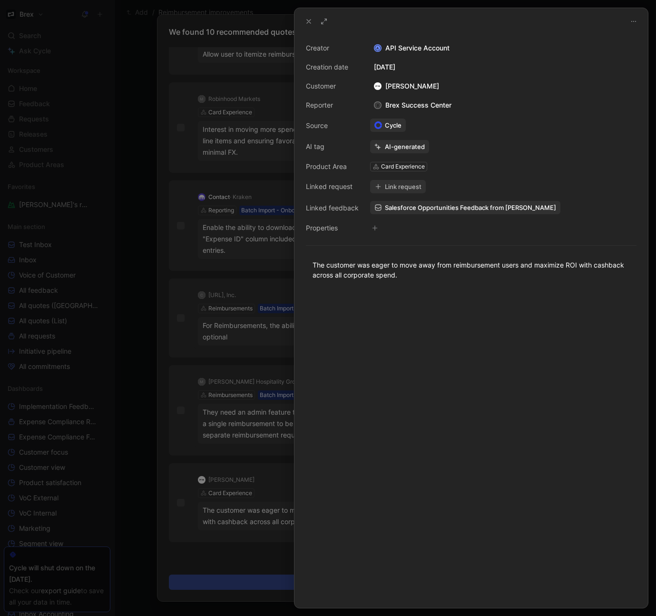
click at [306, 21] on icon at bounding box center [309, 22] width 8 height 8
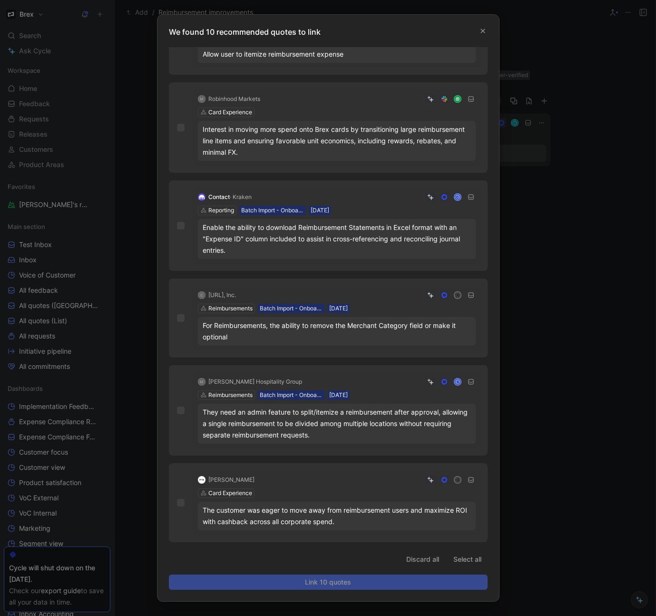
click at [337, 579] on div "Discard all Select all Link 10 quotes" at bounding box center [328, 570] width 319 height 38
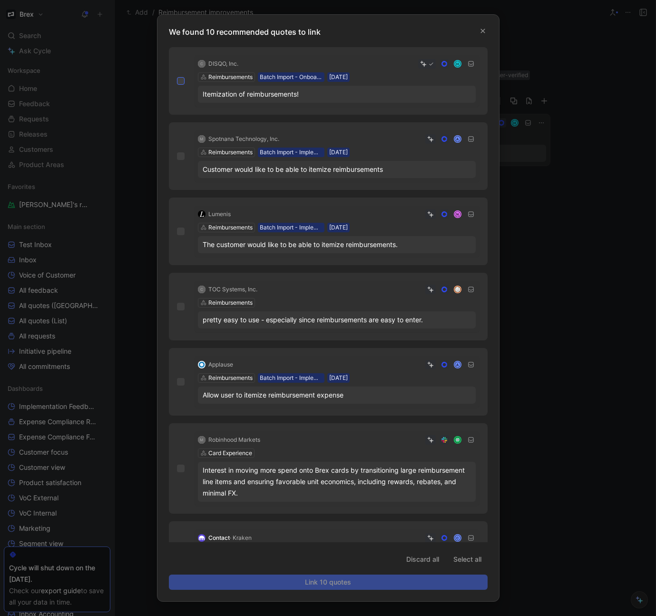
click at [181, 80] on icon at bounding box center [180, 80] width 4 height 3
click at [177, 77] on input "checkbox" at bounding box center [177, 77] width 0 height 0
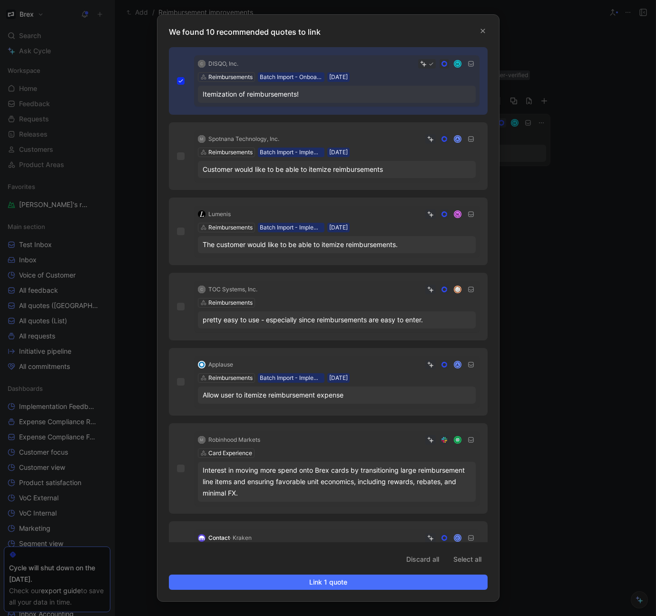
drag, startPoint x: 180, startPoint y: 153, endPoint x: 186, endPoint y: 163, distance: 11.7
click at [180, 153] on icon at bounding box center [181, 156] width 6 height 6
click at [177, 152] on input "checkbox" at bounding box center [177, 152] width 0 height 0
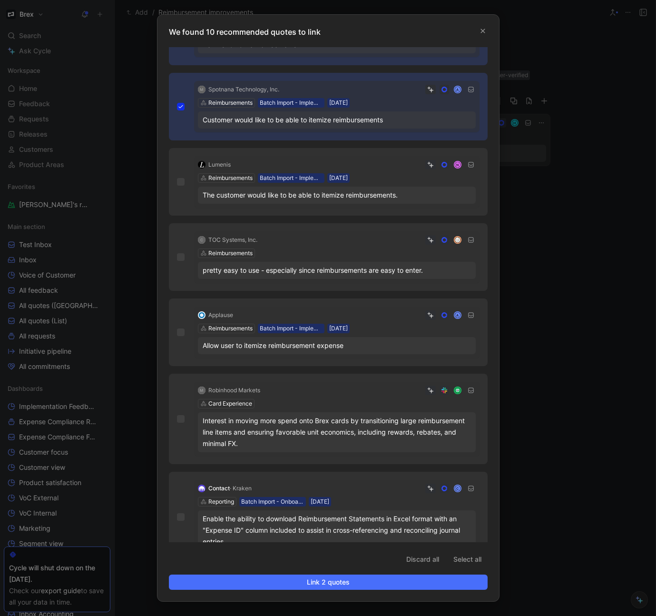
scroll to position [52, 0]
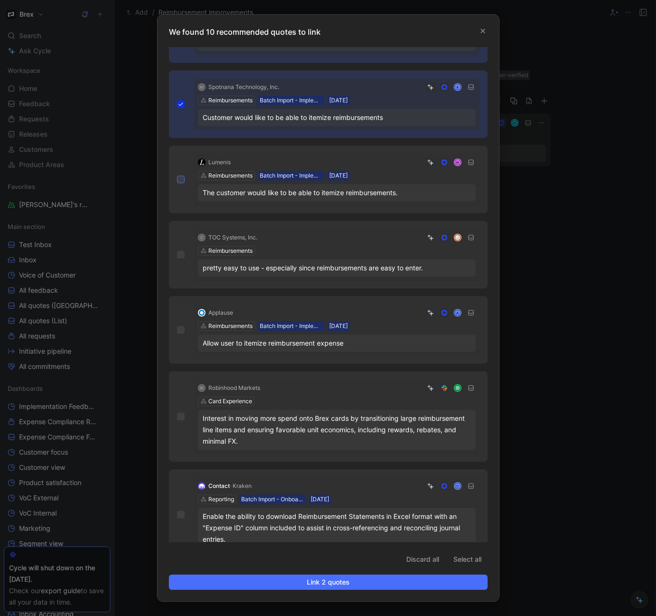
click at [182, 183] on div at bounding box center [181, 180] width 8 height 8
click at [177, 227] on input "checkbox" at bounding box center [177, 227] width 0 height 0
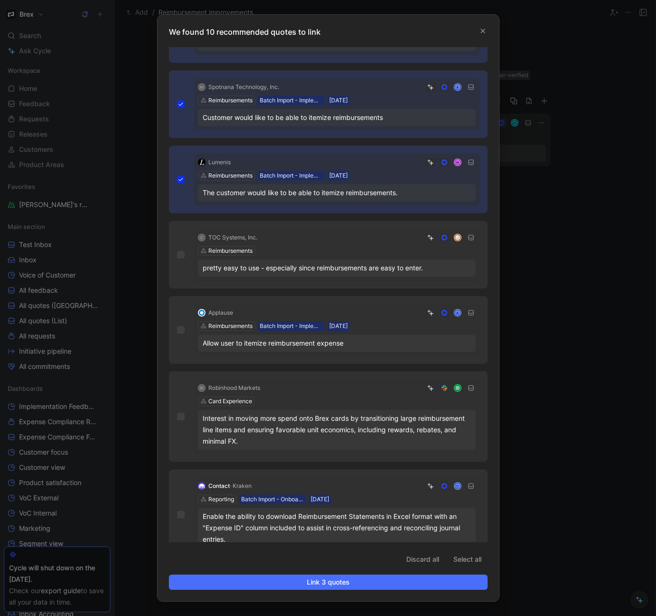
drag, startPoint x: 183, startPoint y: 257, endPoint x: 187, endPoint y: 274, distance: 17.2
click at [183, 257] on icon at bounding box center [181, 255] width 6 height 6
click at [177, 303] on input "checkbox" at bounding box center [177, 303] width 0 height 0
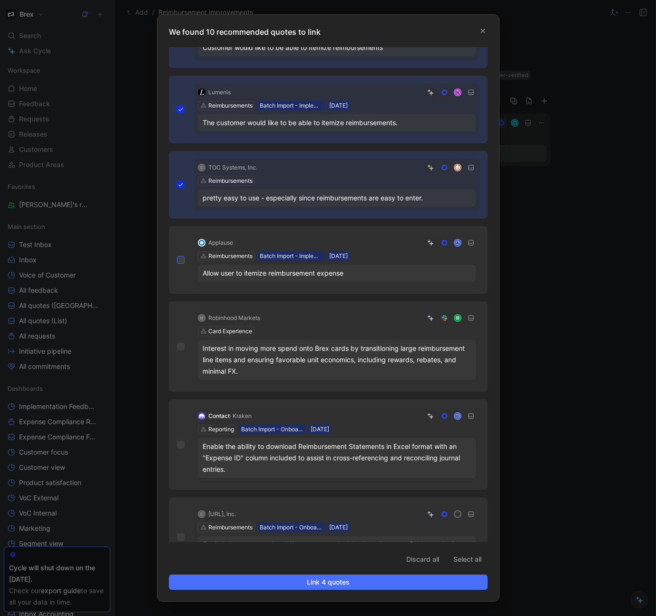
click at [178, 258] on icon at bounding box center [181, 260] width 6 height 6
click at [177, 378] on input "checkbox" at bounding box center [177, 378] width 0 height 0
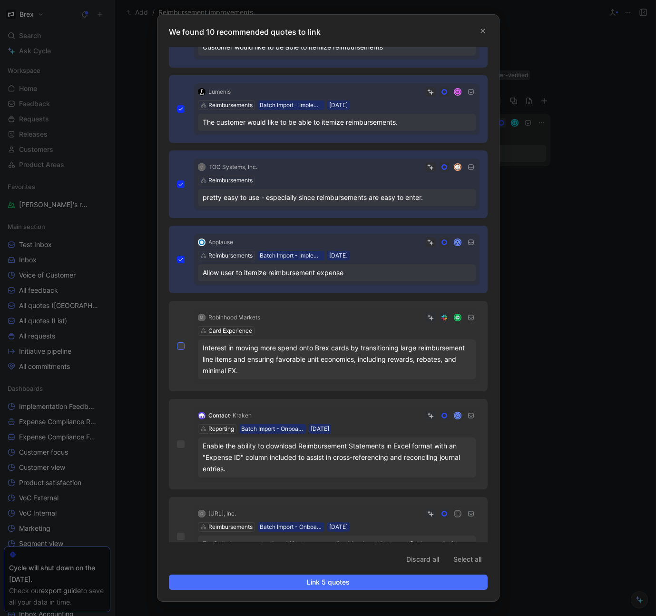
click at [181, 347] on icon at bounding box center [181, 346] width 6 height 6
click at [177, 464] on input "checkbox" at bounding box center [177, 464] width 0 height 0
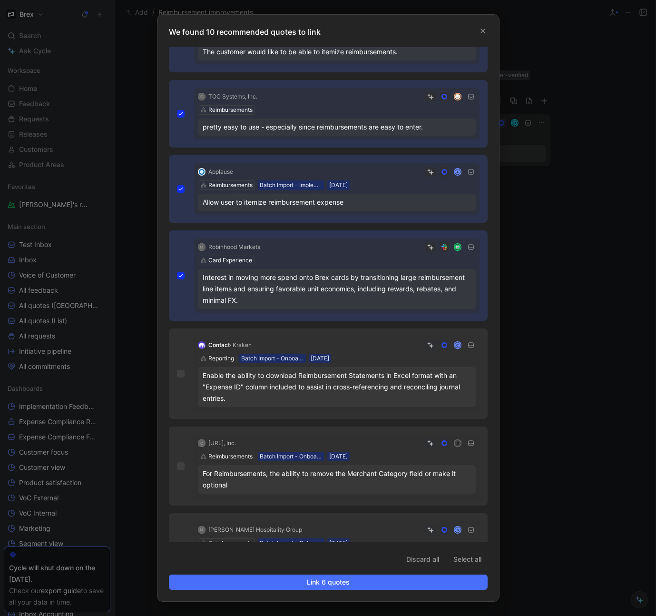
scroll to position [341, 0]
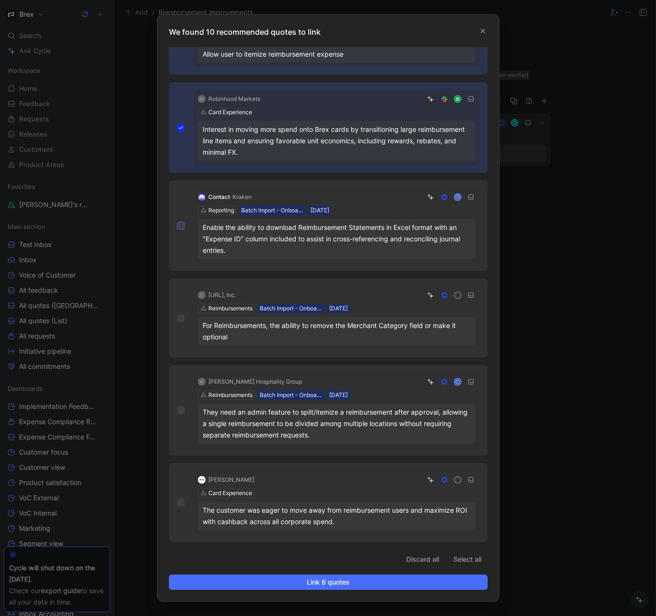
click at [181, 222] on div at bounding box center [181, 226] width 8 height 8
click at [177, 562] on input "checkbox" at bounding box center [177, 562] width 0 height 0
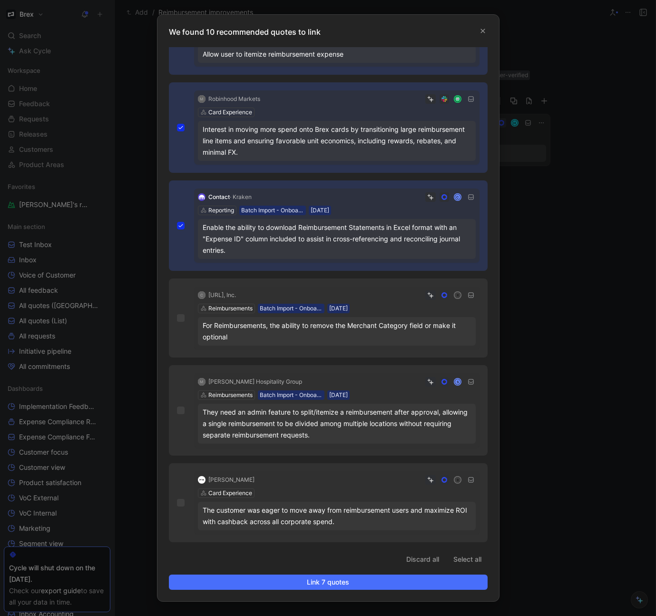
drag, startPoint x: 178, startPoint y: 317, endPoint x: 181, endPoint y: 367, distance: 49.5
click at [178, 317] on icon at bounding box center [181, 318] width 6 height 6
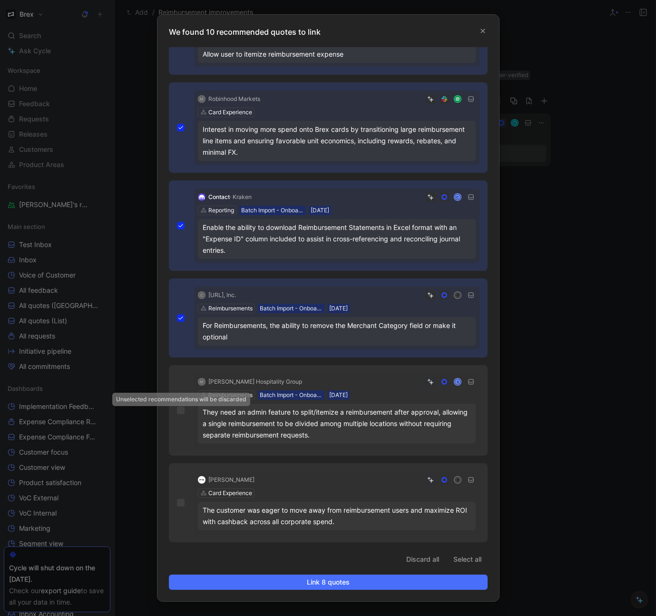
drag, startPoint x: 181, startPoint y: 410, endPoint x: 183, endPoint y: 441, distance: 31.0
click at [182, 412] on icon at bounding box center [181, 410] width 6 height 6
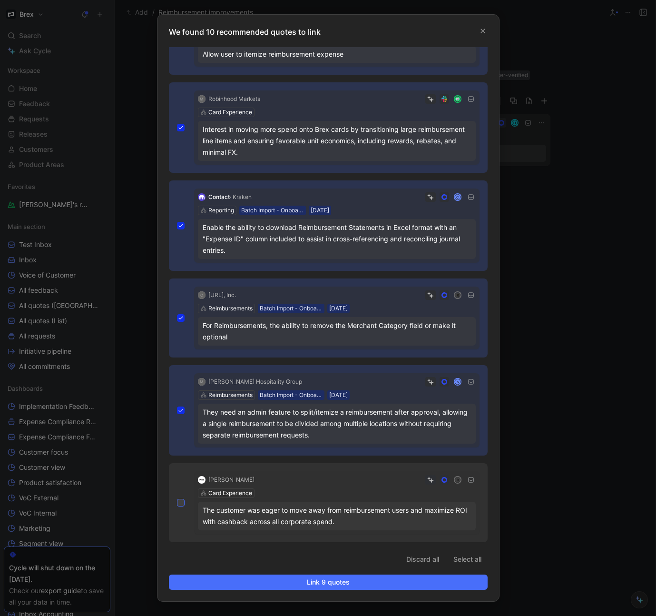
click at [180, 503] on icon at bounding box center [180, 502] width 4 height 3
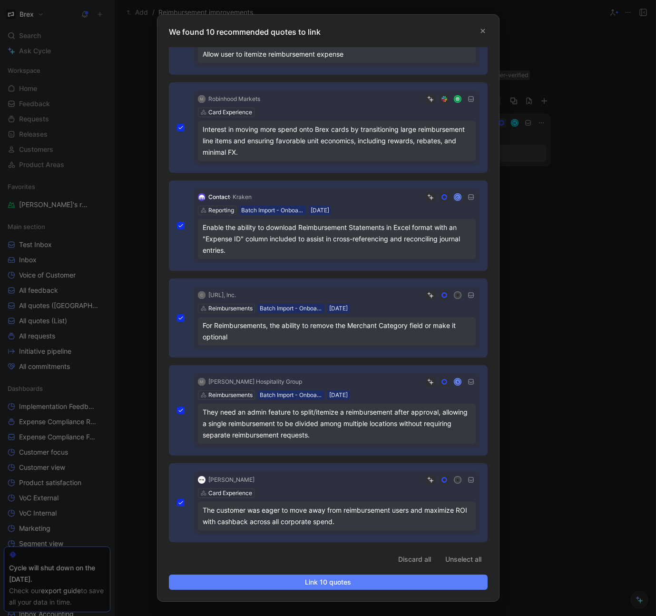
click at [357, 588] on button "Link 10 quotes" at bounding box center [328, 581] width 319 height 15
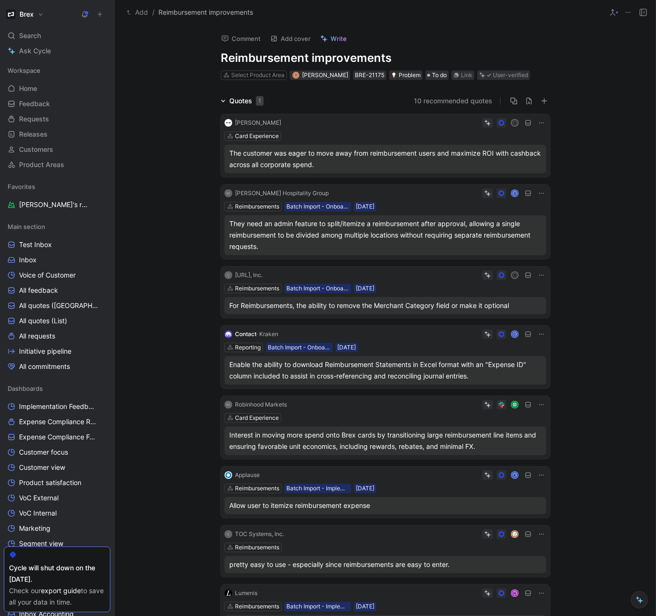
click at [223, 99] on icon at bounding box center [223, 100] width 5 height 5
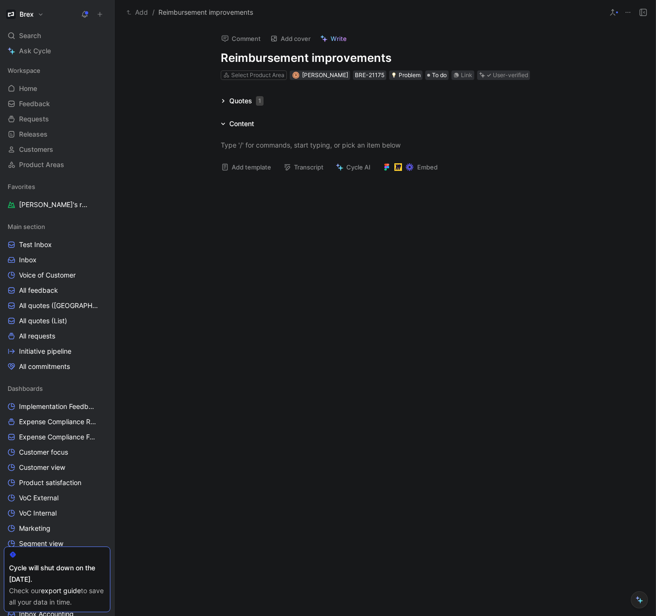
click at [224, 99] on icon at bounding box center [223, 100] width 5 height 5
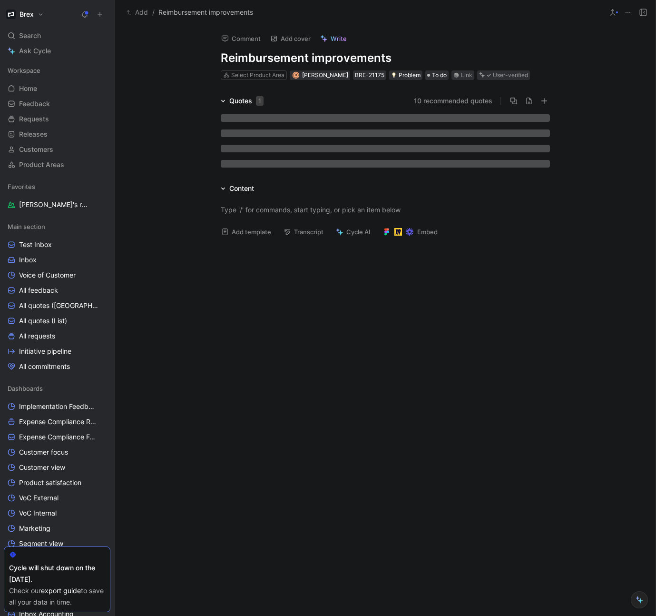
click at [224, 99] on icon at bounding box center [223, 100] width 5 height 5
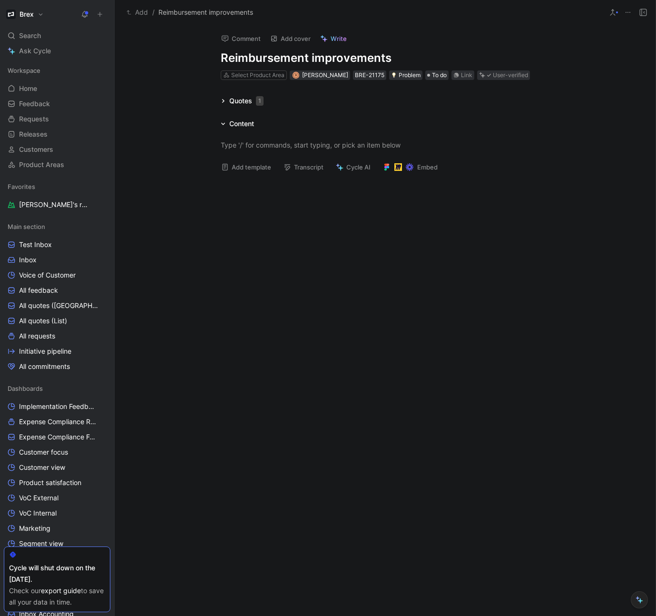
click at [222, 99] on icon at bounding box center [223, 100] width 5 height 5
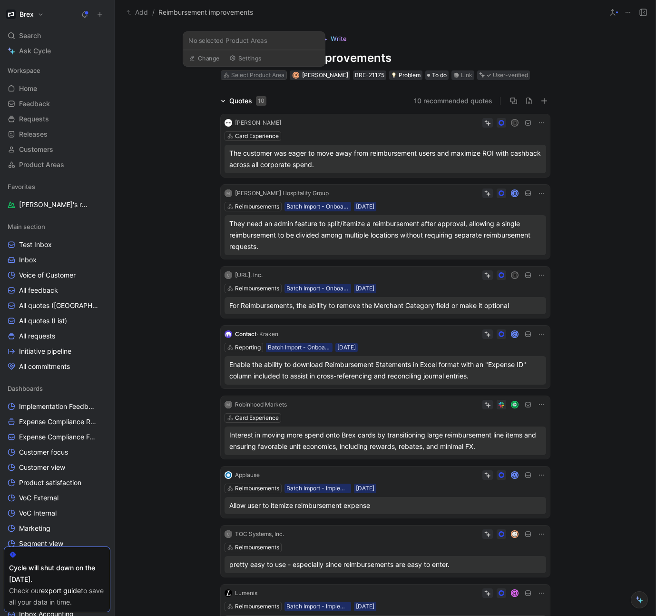
click at [254, 74] on div "Select Product Area" at bounding box center [257, 75] width 53 height 10
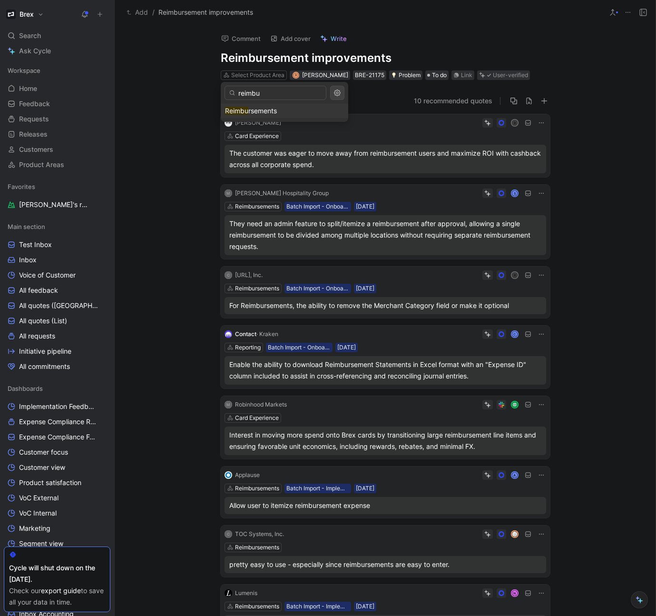
type input "reimbu"
click at [277, 110] on div "Reimbu rsements" at bounding box center [284, 110] width 119 height 11
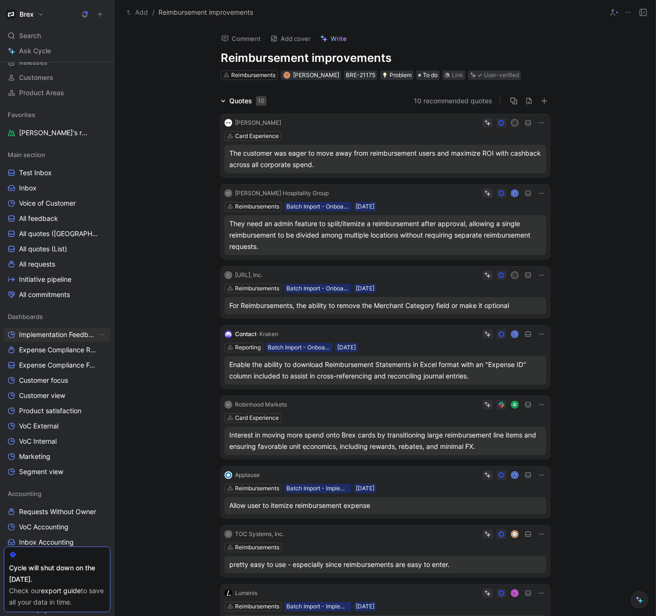
scroll to position [0, 0]
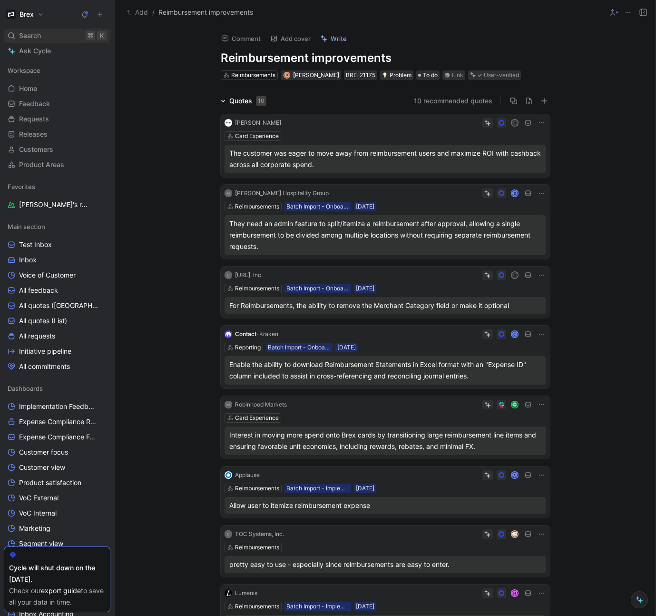
click at [42, 34] on div "Search ⌘ K" at bounding box center [57, 36] width 107 height 14
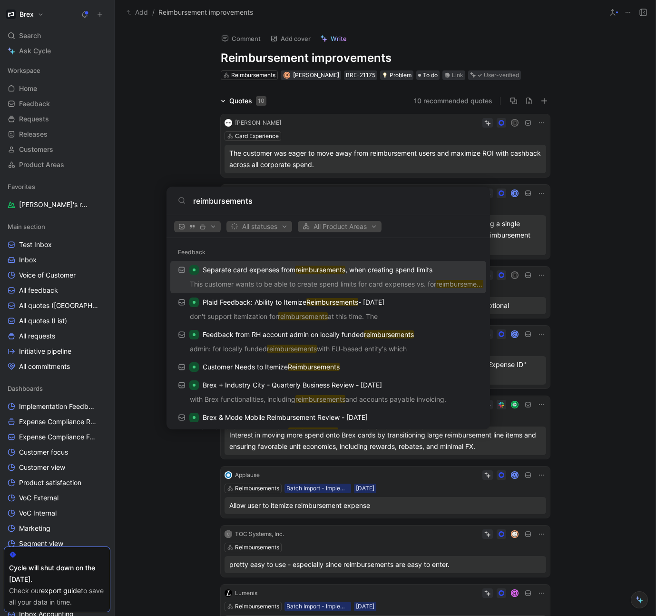
type input "reimbursements"
click at [337, 225] on span "All Product Areas" at bounding box center [339, 226] width 75 height 11
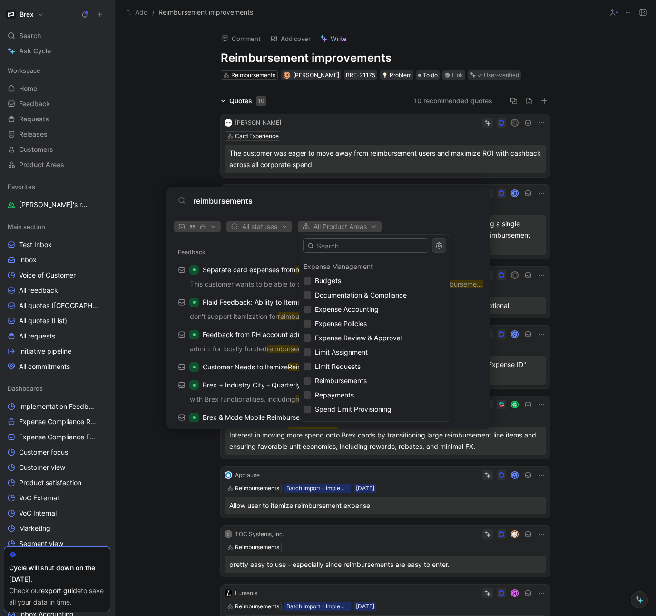
scroll to position [669, 0]
click at [341, 378] on span "Reimbursements" at bounding box center [341, 379] width 52 height 8
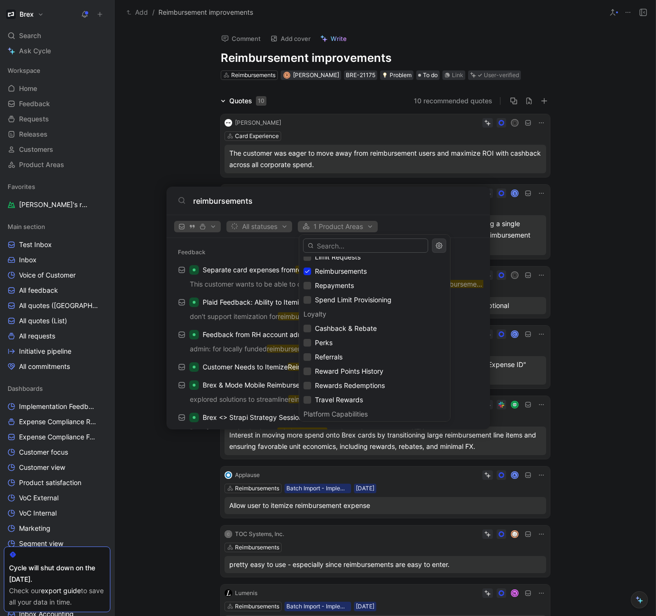
scroll to position [795, 0]
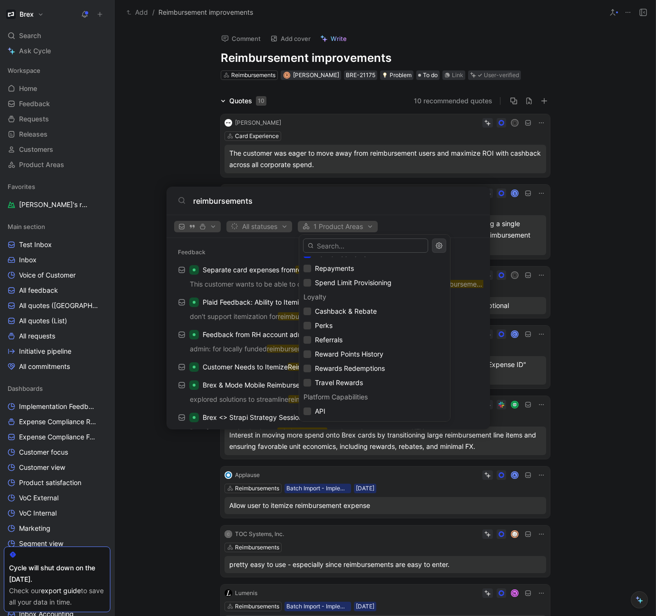
click at [96, 208] on div at bounding box center [328, 308] width 656 height 616
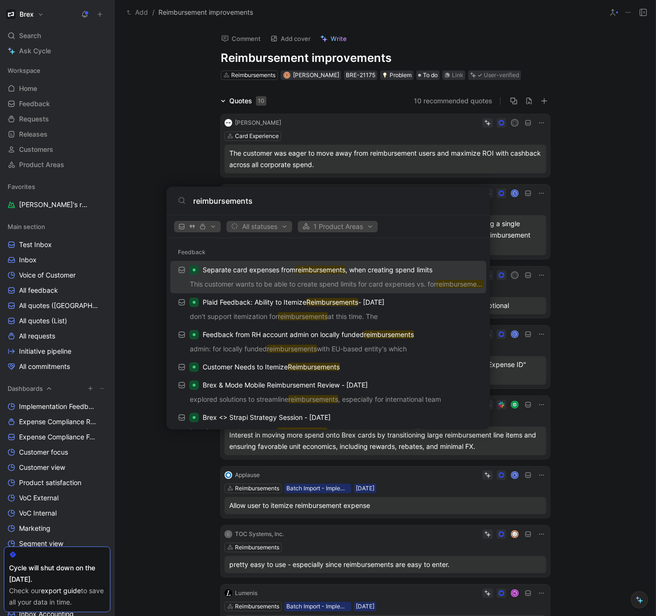
drag, startPoint x: 40, startPoint y: 385, endPoint x: 38, endPoint y: 392, distance: 7.7
click at [40, 385] on body "Brex Search ⌘ K Ask Cycle Workspace Home G then H Feedback G then F Requests G …" at bounding box center [328, 308] width 656 height 616
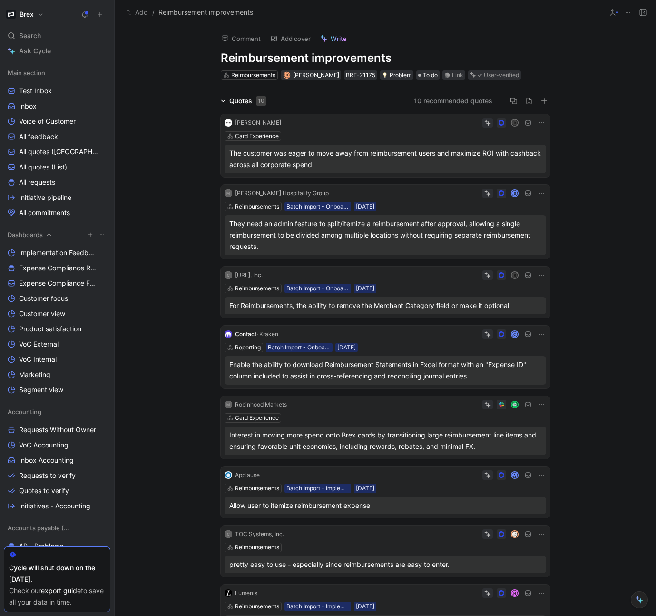
scroll to position [144, 0]
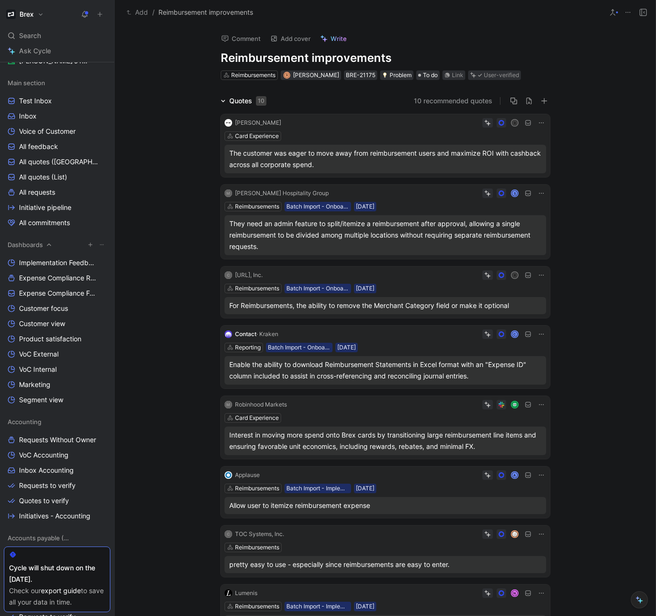
click at [89, 245] on use "button" at bounding box center [91, 245] width 4 height 4
click at [106, 221] on div at bounding box center [328, 308] width 656 height 616
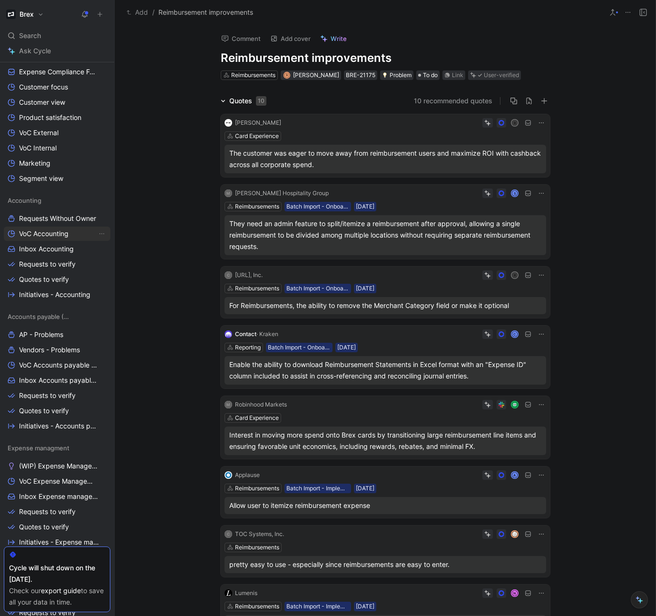
scroll to position [398, 0]
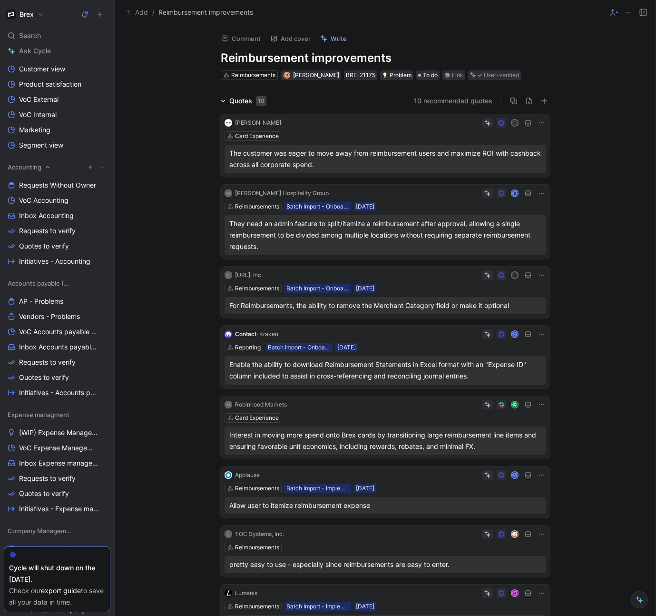
click at [45, 165] on icon at bounding box center [47, 167] width 7 height 7
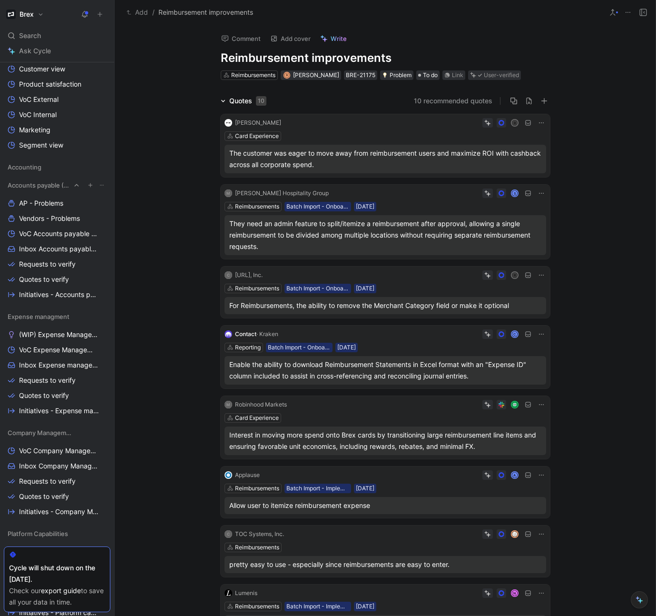
click at [79, 185] on icon at bounding box center [76, 185] width 7 height 7
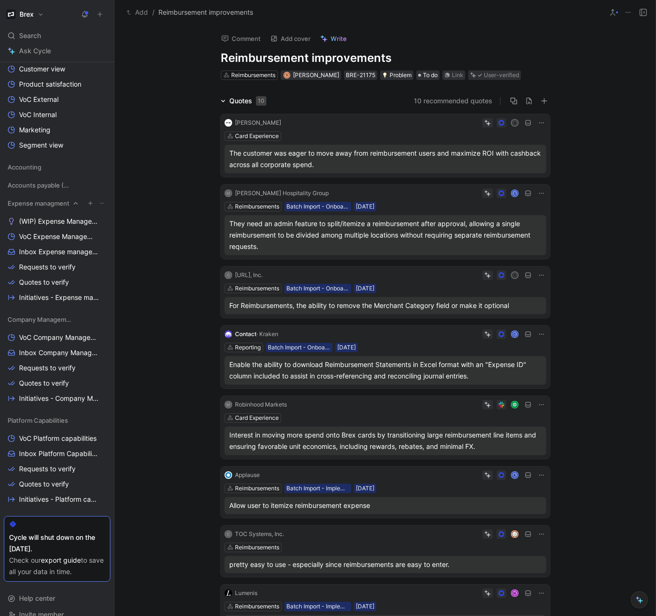
click at [75, 205] on icon at bounding box center [75, 203] width 7 height 7
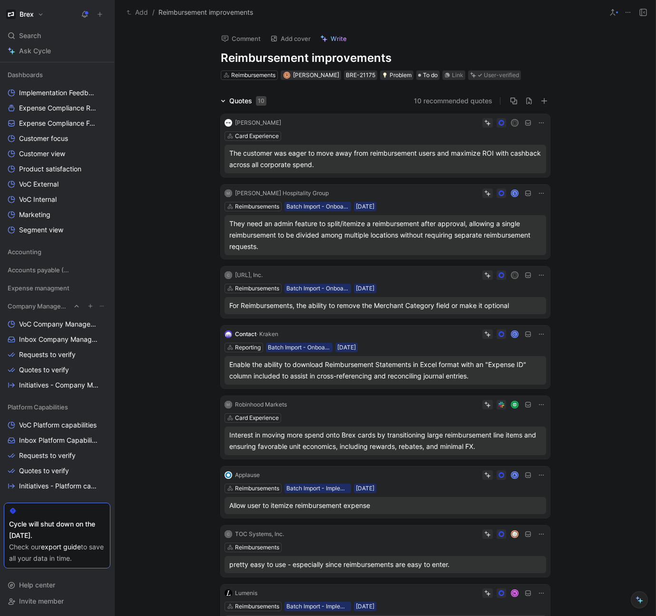
click at [77, 307] on icon at bounding box center [76, 306] width 7 height 7
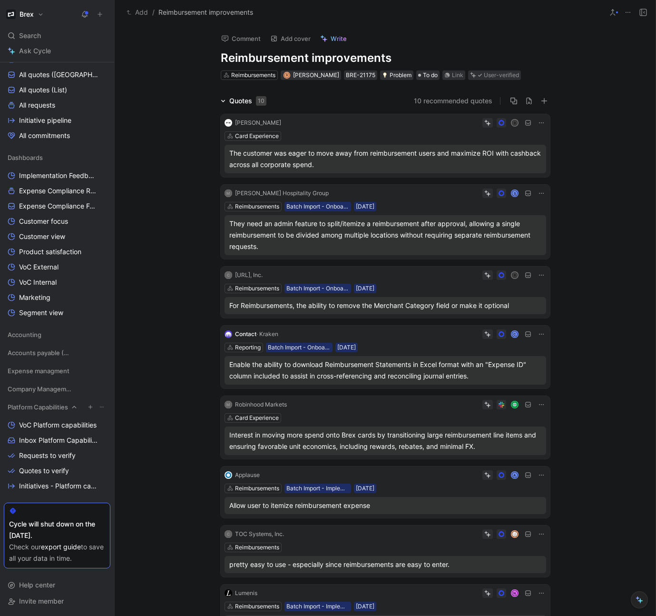
click at [75, 408] on icon at bounding box center [74, 406] width 7 height 7
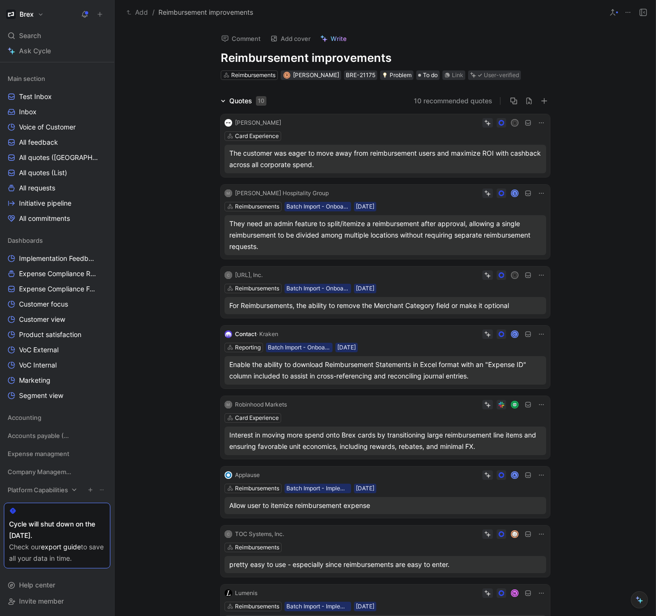
scroll to position [148, 0]
click at [37, 13] on button "Brex" at bounding box center [25, 14] width 42 height 13
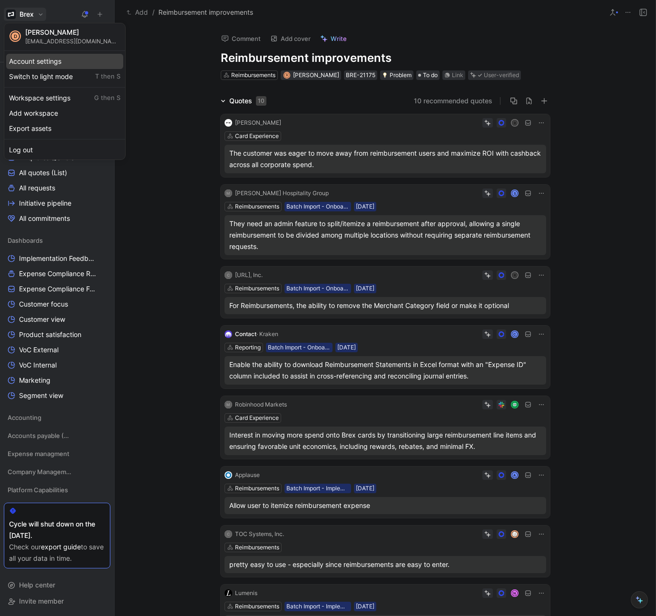
click at [39, 58] on div "Account settings" at bounding box center [64, 61] width 117 height 15
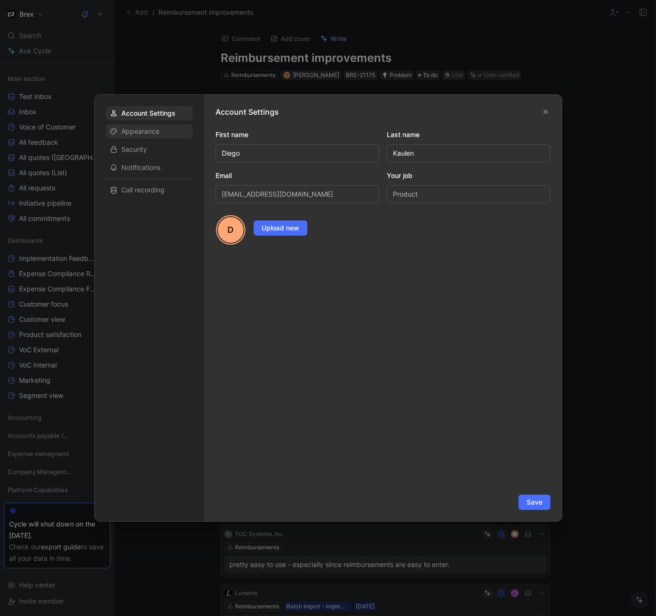
click at [164, 130] on div "Appearance" at bounding box center [149, 131] width 87 height 14
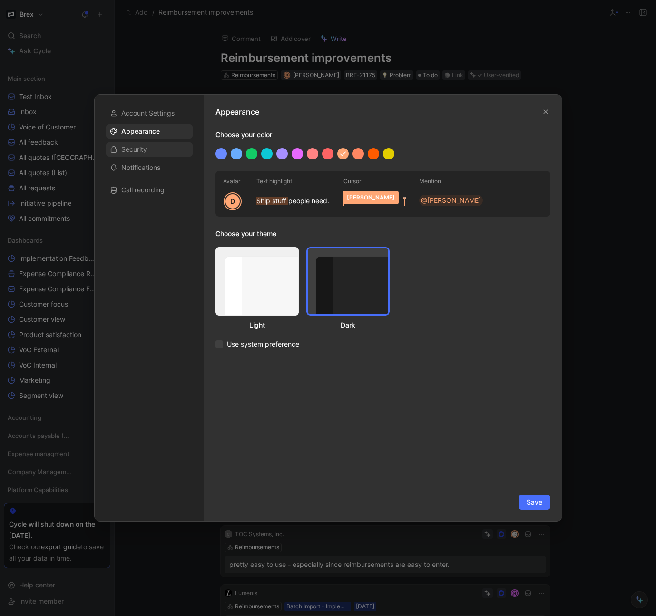
click at [147, 150] on span "Security" at bounding box center [134, 150] width 26 height 10
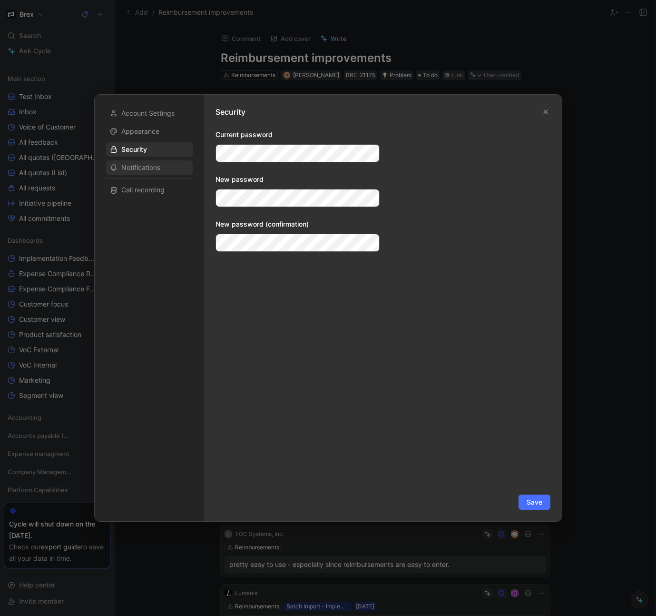
click at [144, 168] on span "Notifications" at bounding box center [140, 168] width 39 height 10
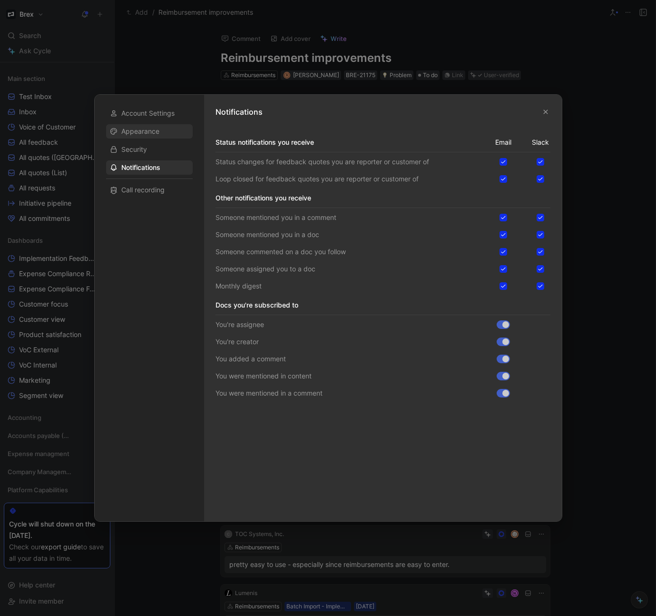
click at [157, 130] on span "Appearance" at bounding box center [140, 132] width 38 height 10
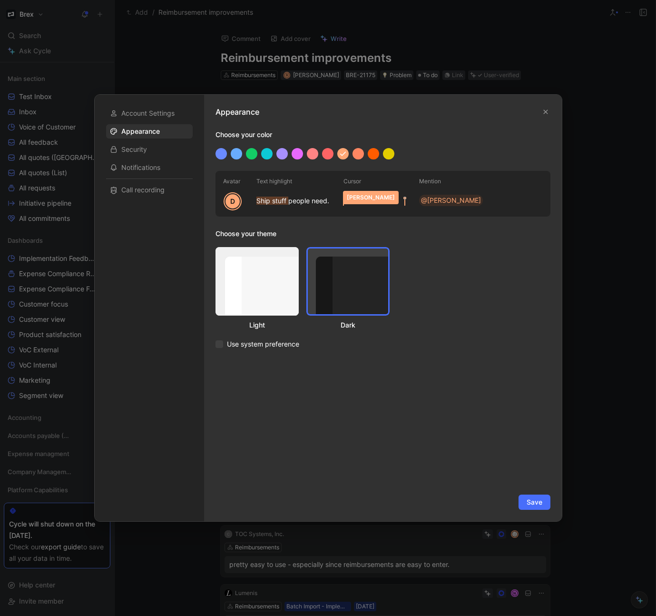
click at [290, 201] on div "Ship stuff people need." at bounding box center [292, 201] width 73 height 12
click at [139, 111] on span "Account Settings" at bounding box center [147, 113] width 53 height 10
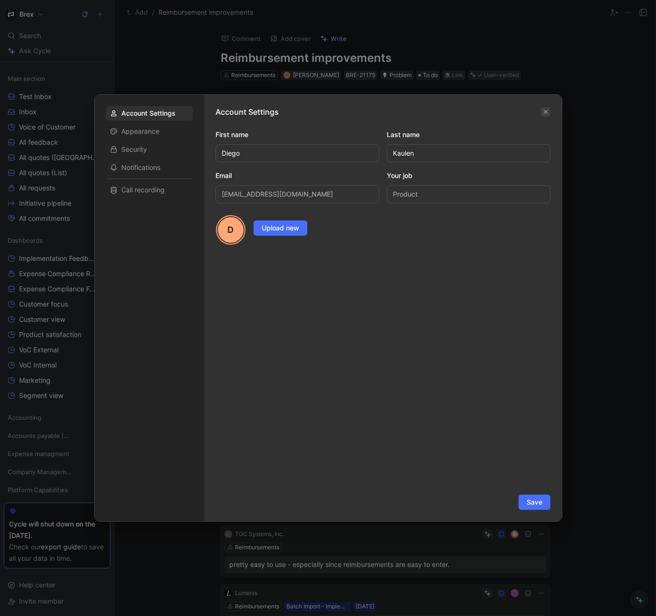
click at [545, 110] on icon "button" at bounding box center [546, 112] width 6 height 6
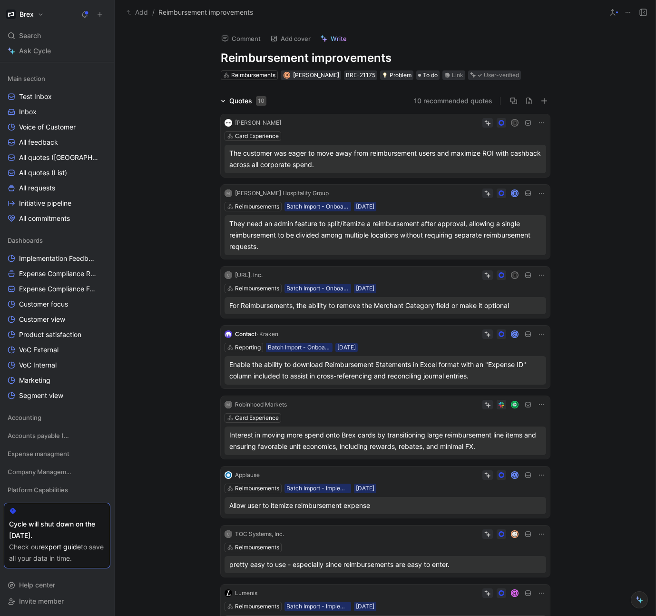
click at [43, 14] on button "Brex" at bounding box center [25, 14] width 42 height 13
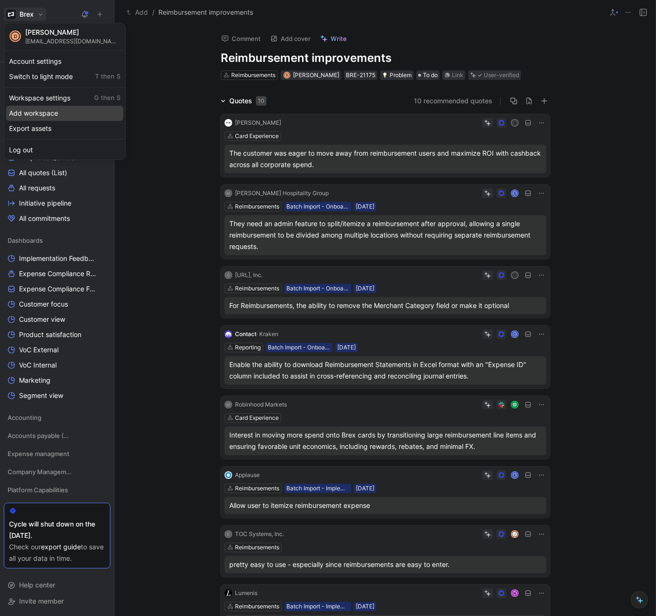
click at [55, 111] on div "Add workspace" at bounding box center [64, 113] width 117 height 15
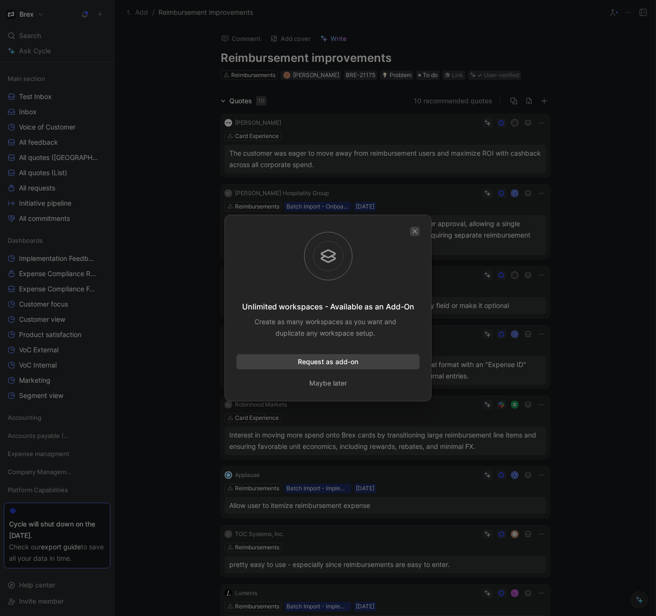
click at [419, 232] on button "button" at bounding box center [415, 231] width 10 height 10
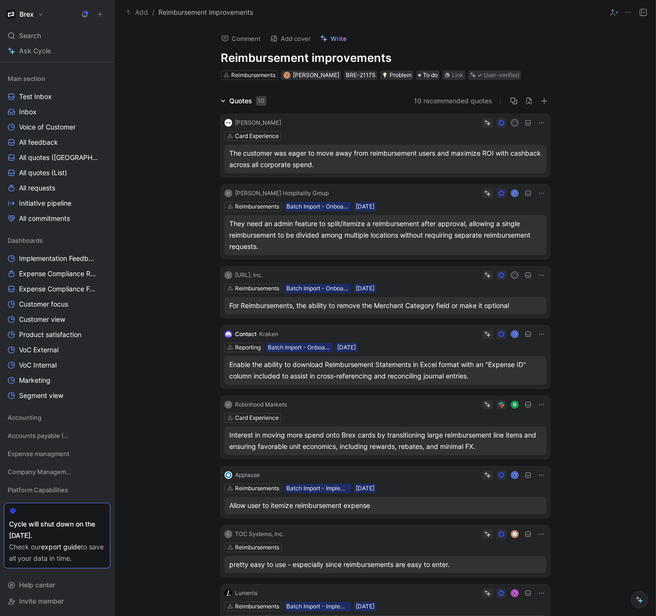
click at [34, 14] on button "Brex" at bounding box center [25, 14] width 42 height 13
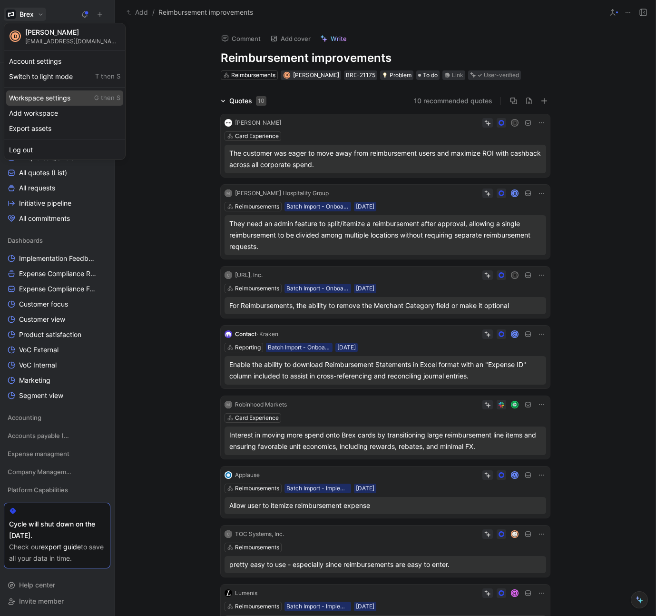
click at [61, 101] on div "Workspace settings G then S" at bounding box center [64, 97] width 117 height 15
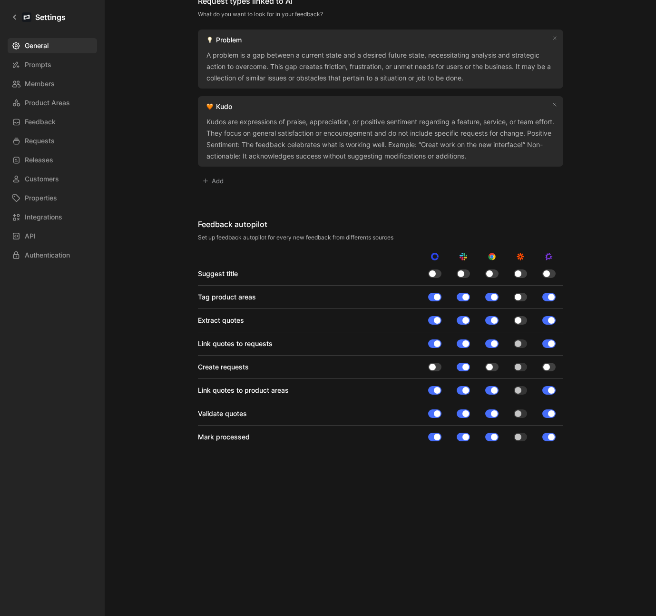
scroll to position [590, 0]
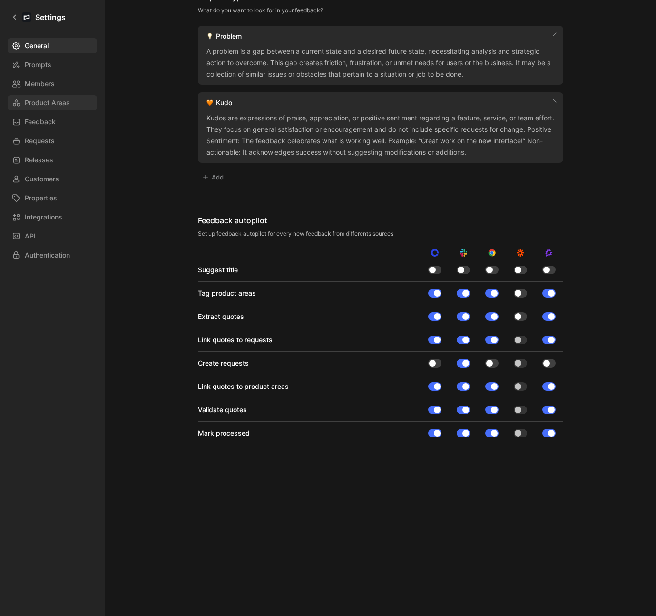
click at [57, 98] on span "Product Areas" at bounding box center [47, 102] width 45 height 11
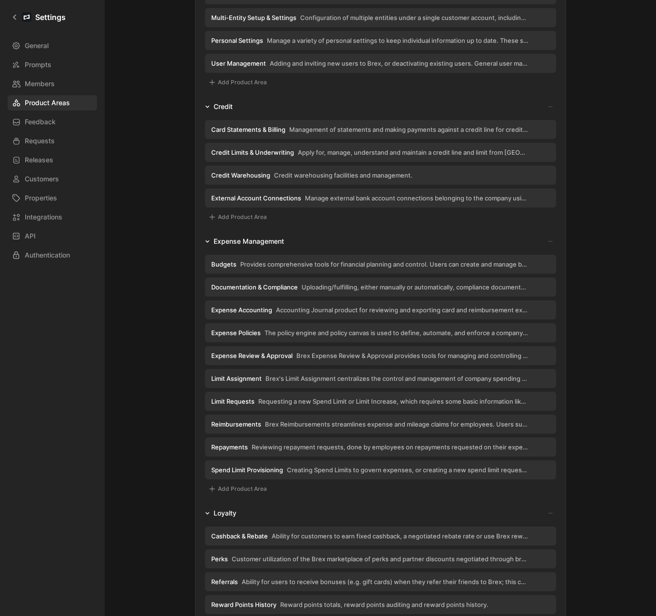
scroll to position [1178, 0]
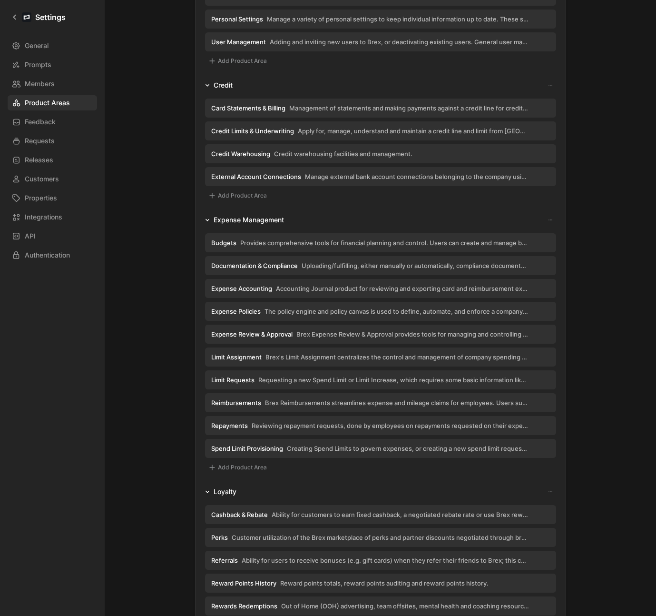
click at [246, 401] on span "Reimbursements" at bounding box center [236, 402] width 50 height 9
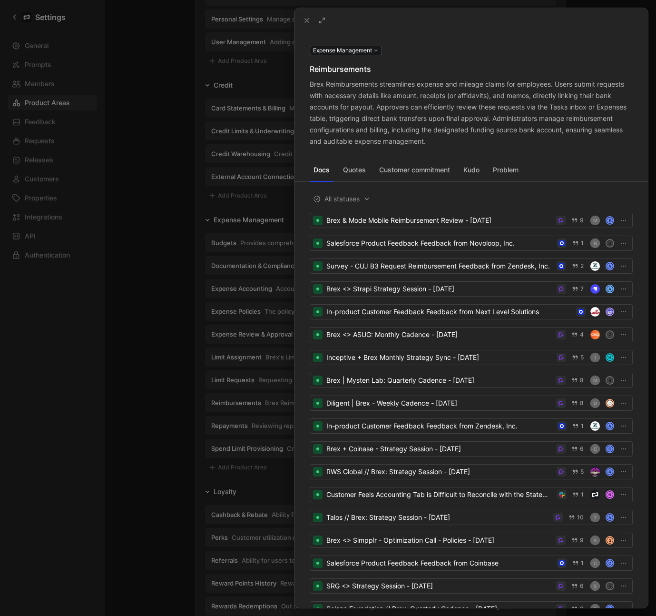
click at [362, 171] on button "Quotes" at bounding box center [354, 169] width 30 height 15
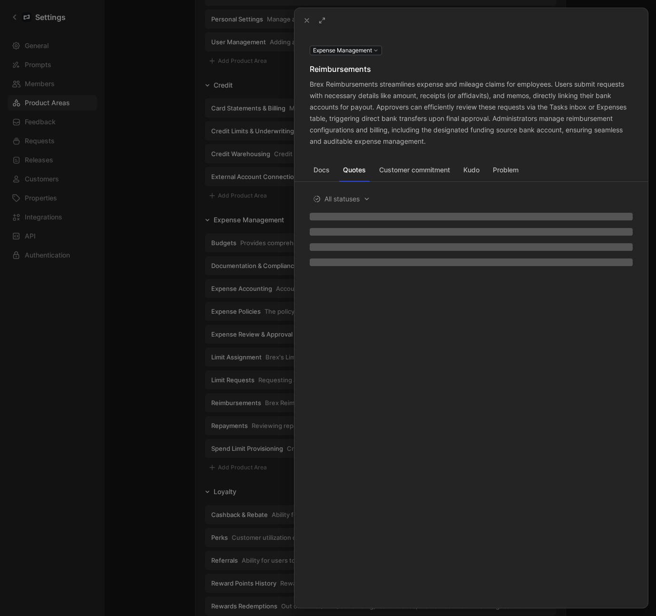
click at [418, 171] on button "Customer commitment" at bounding box center [414, 169] width 79 height 15
click at [481, 170] on button "Kudo" at bounding box center [472, 169] width 24 height 15
click at [507, 170] on button "Problem" at bounding box center [505, 169] width 33 height 15
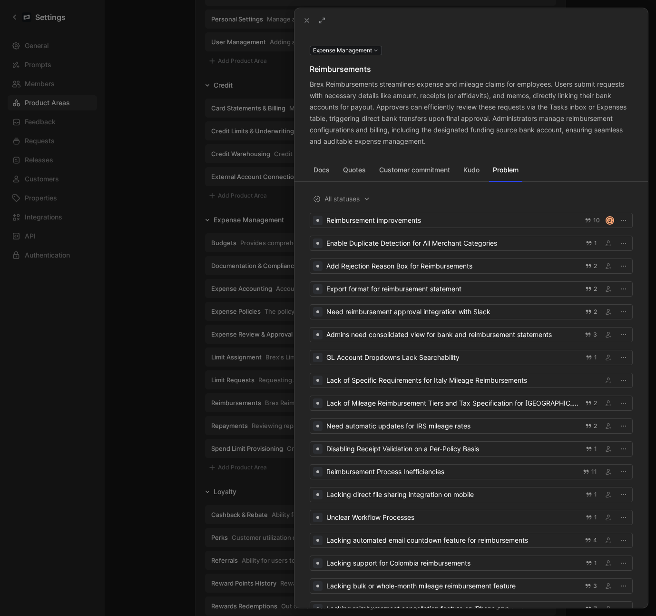
click at [420, 171] on button "Customer commitment" at bounding box center [414, 169] width 79 height 15
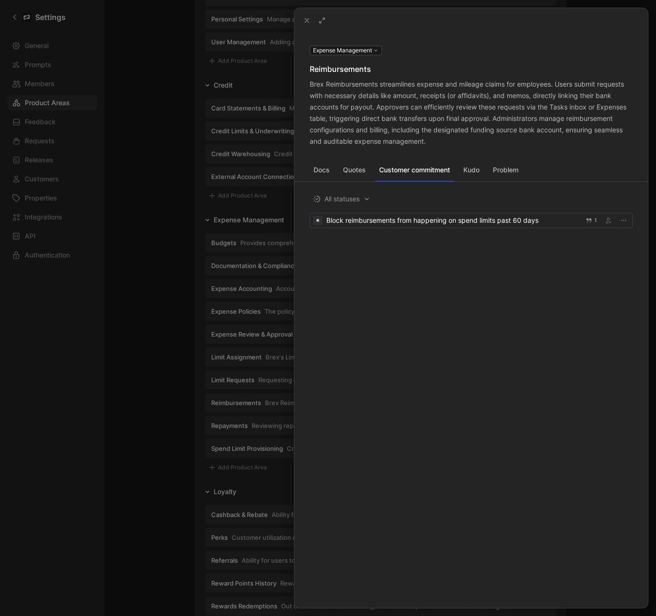
click at [515, 170] on button "Problem" at bounding box center [505, 169] width 33 height 15
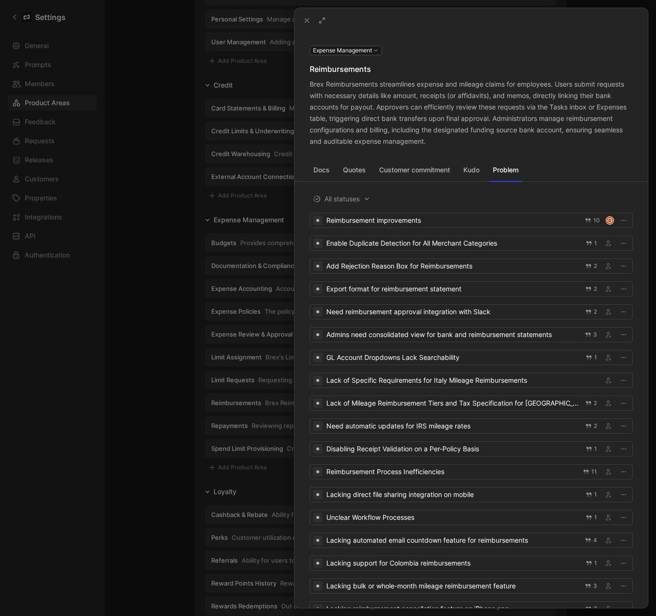
click at [309, 21] on icon at bounding box center [307, 21] width 8 height 8
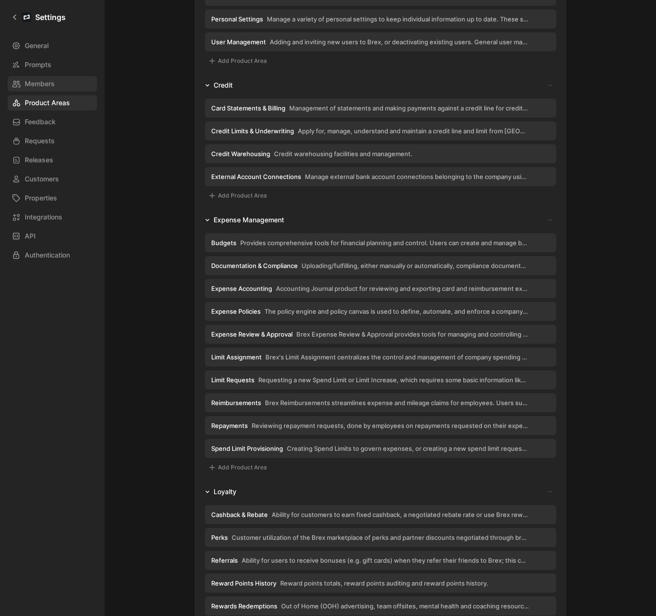
click at [42, 83] on span "Members" at bounding box center [40, 83] width 30 height 11
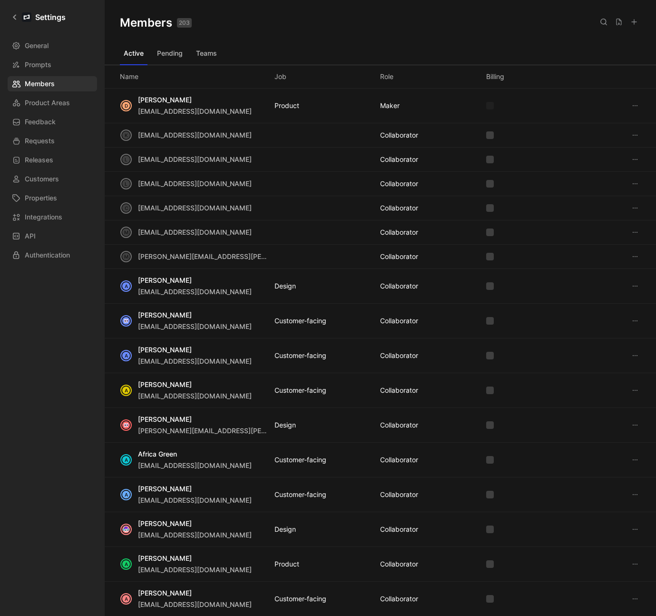
drag, startPoint x: 325, startPoint y: 111, endPoint x: 337, endPoint y: 111, distance: 12.4
click at [325, 111] on div "D Diego Kaulen dkaulen@brex.com Product MAKER" at bounding box center [380, 106] width 551 height 35
click at [52, 44] on link "General" at bounding box center [52, 45] width 89 height 15
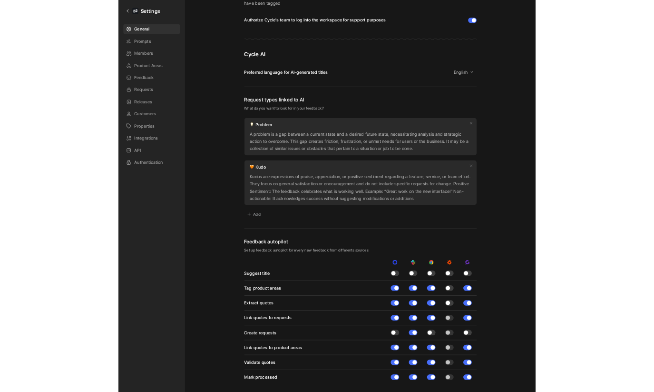
scroll to position [447, 0]
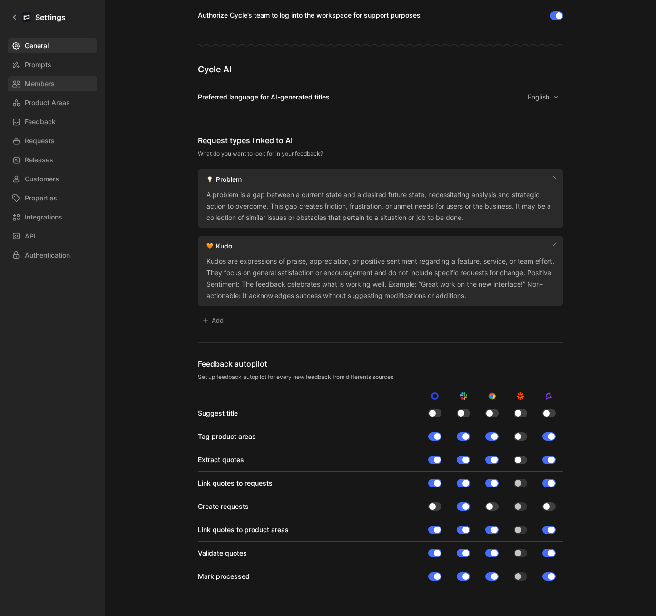
click at [62, 90] on link "Members" at bounding box center [52, 83] width 89 height 15
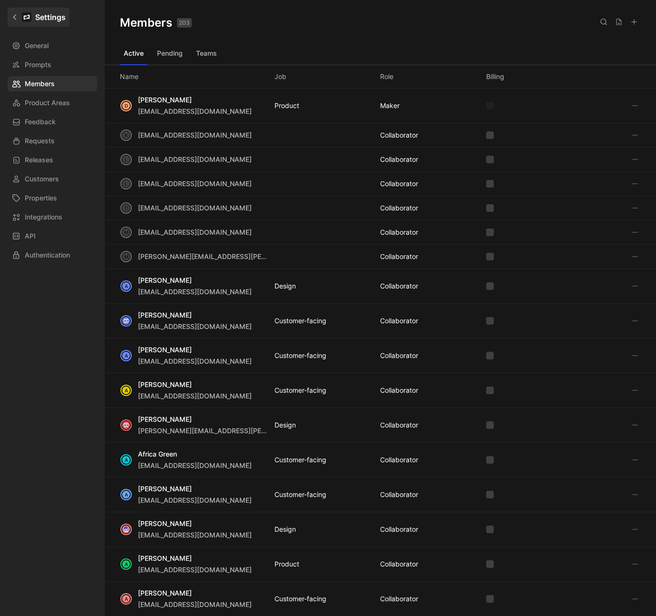
click at [17, 17] on icon at bounding box center [14, 17] width 7 height 7
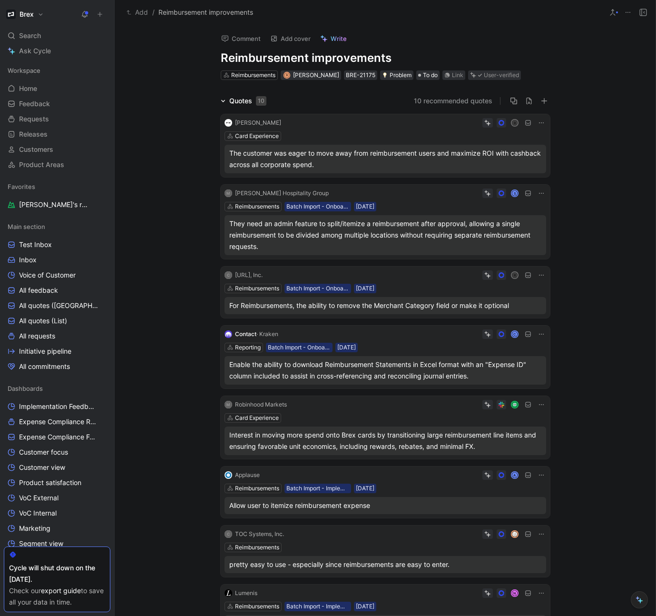
click at [32, 16] on h1 "Brex" at bounding box center [27, 14] width 14 height 9
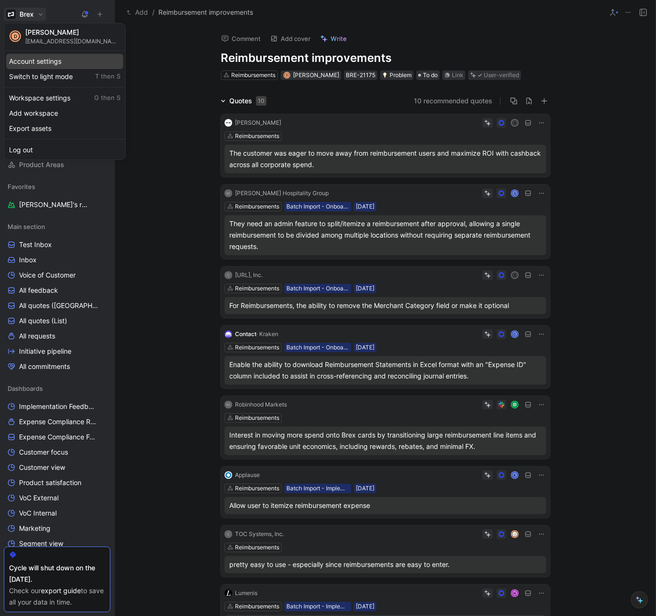
click at [61, 57] on div "Account settings" at bounding box center [64, 61] width 117 height 15
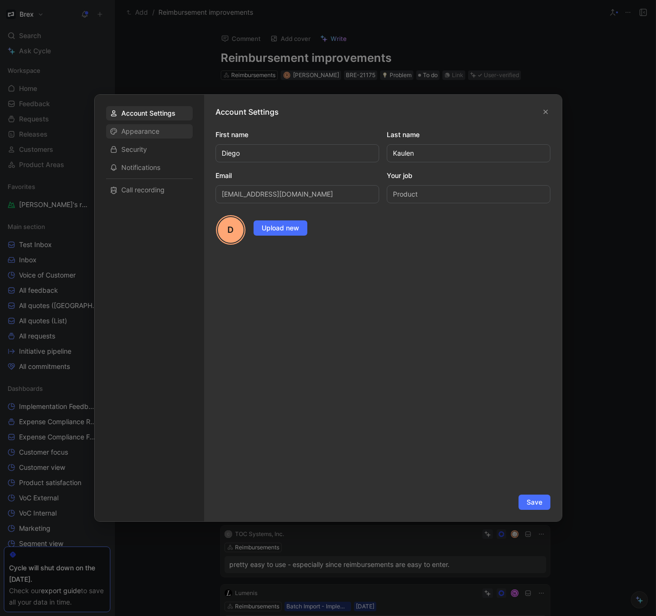
click at [157, 135] on span "Appearance" at bounding box center [140, 132] width 38 height 10
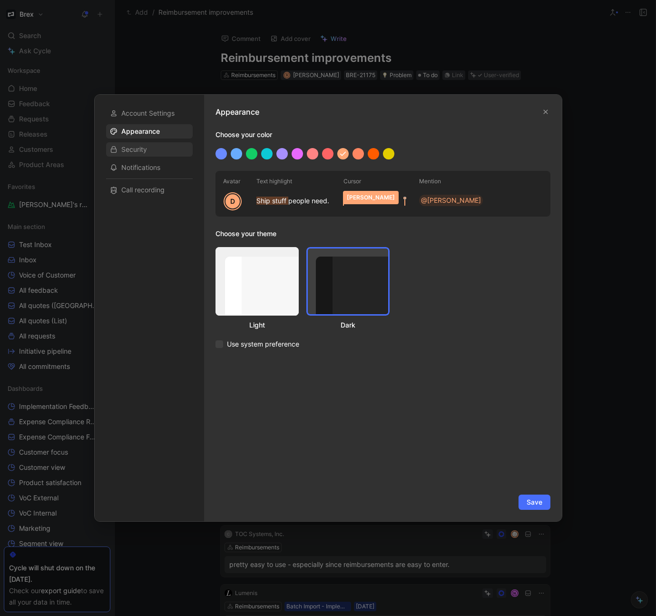
click at [152, 149] on div "Security" at bounding box center [149, 149] width 87 height 14
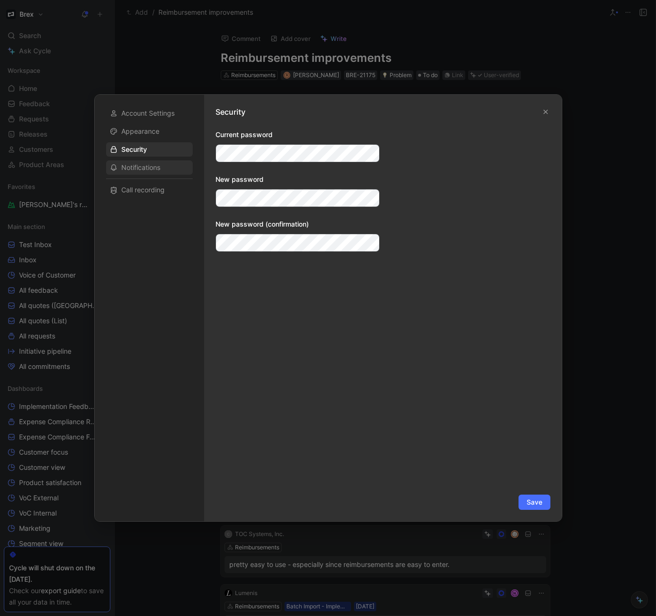
click at [151, 167] on span "Notifications" at bounding box center [140, 168] width 39 height 10
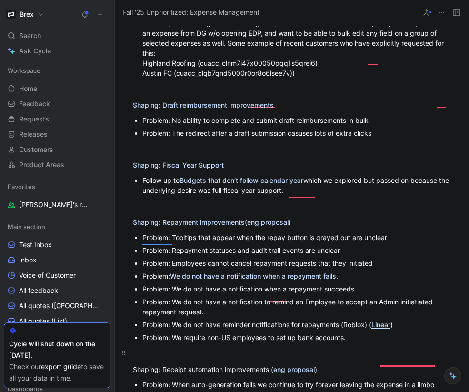
scroll to position [688, 0]
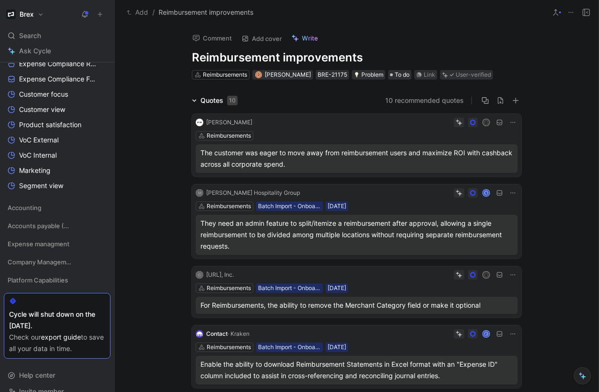
scroll to position [372, 0]
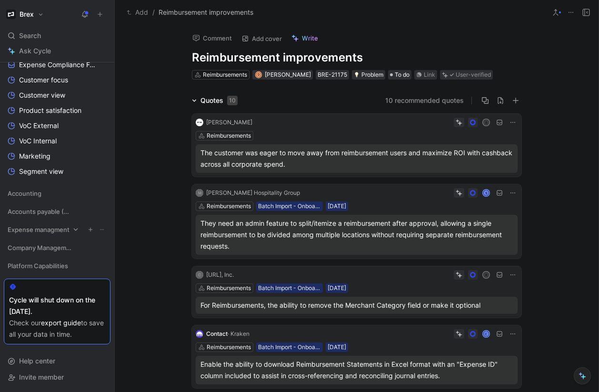
click at [52, 226] on span "Expense managment" at bounding box center [39, 230] width 62 height 10
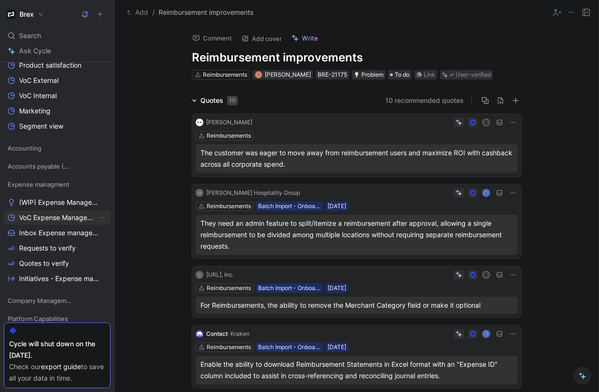
scroll to position [436, 0]
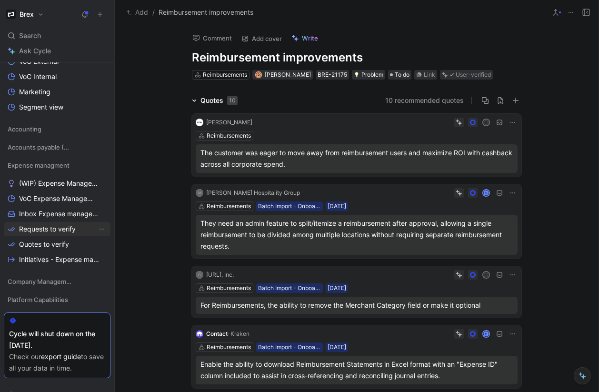
click at [63, 225] on span "Requests to verify" at bounding box center [47, 229] width 57 height 10
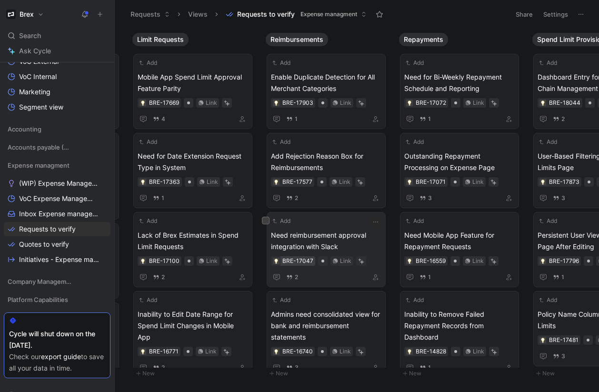
scroll to position [0, 793]
click at [384, 42] on icon "button" at bounding box center [386, 40] width 8 height 8
click at [308, 40] on span "Reimbursements" at bounding box center [297, 40] width 53 height 10
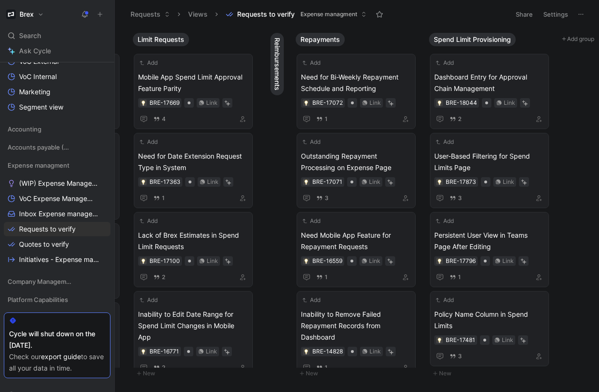
click at [308, 40] on span "Repayments" at bounding box center [319, 40] width 39 height 10
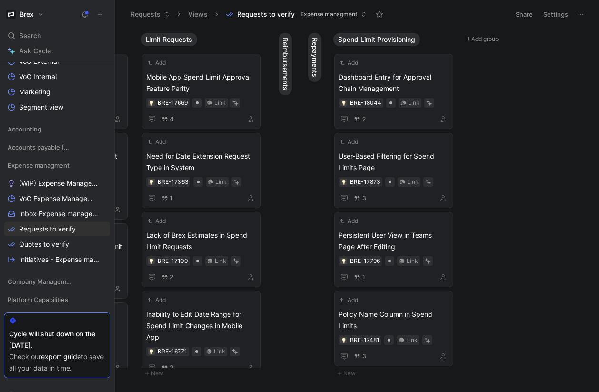
click at [286, 47] on span "Reimbursements" at bounding box center [285, 64] width 10 height 53
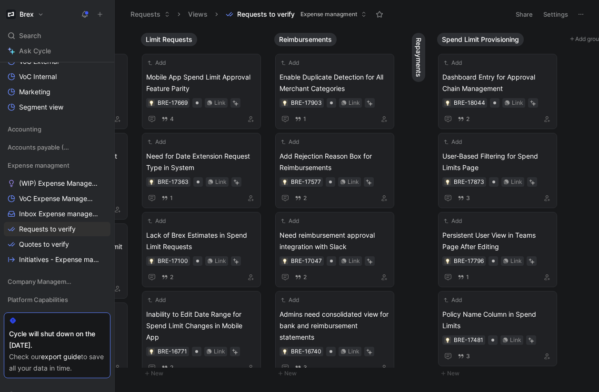
click at [423, 50] on button "Repayments" at bounding box center [418, 57] width 13 height 49
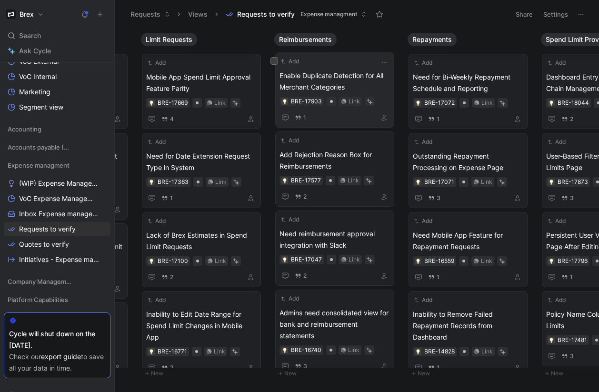
scroll to position [0, 0]
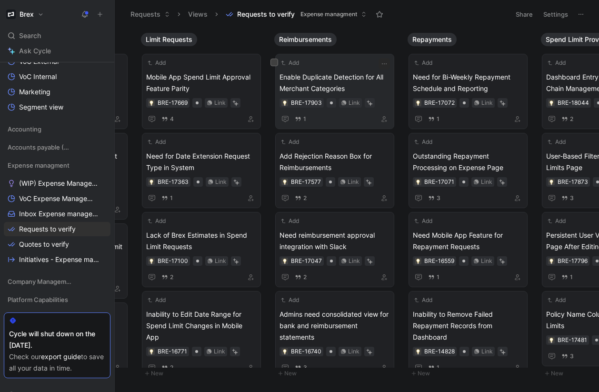
click at [322, 78] on span "Enable Duplicate Detection for All Merchant Categories" at bounding box center [334, 82] width 110 height 23
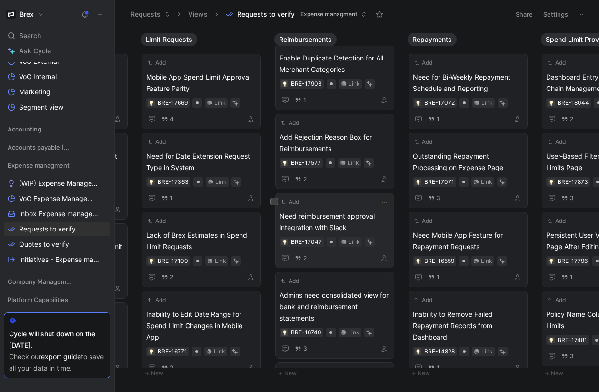
scroll to position [29, 0]
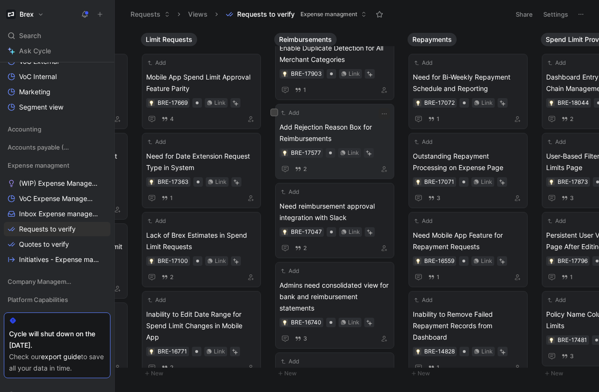
click at [330, 130] on span "Add Rejection Reason Box for Reimbursements" at bounding box center [334, 132] width 110 height 23
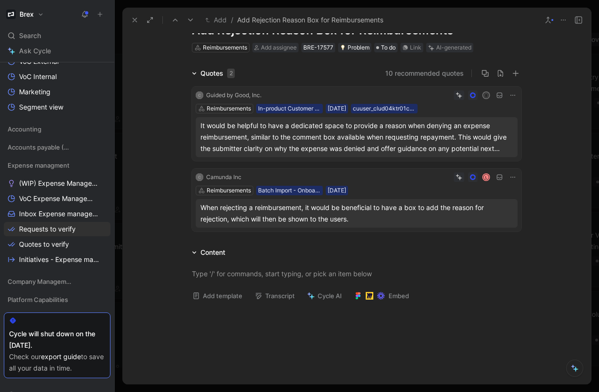
scroll to position [49, 0]
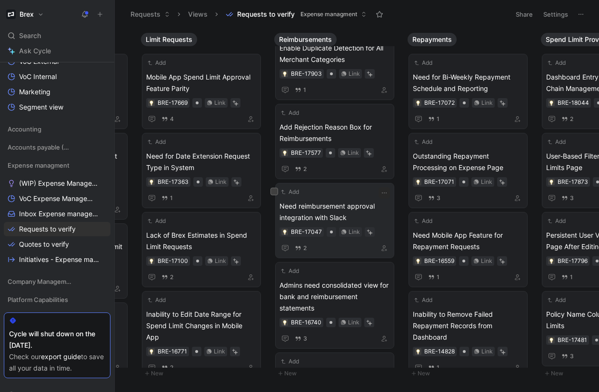
scroll to position [108, 0]
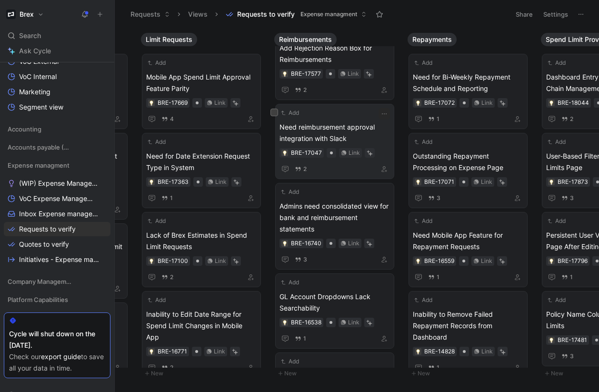
click at [335, 132] on span "Need reimbursement approval integration with Slack" at bounding box center [334, 132] width 110 height 23
click at [325, 131] on span "Need reimbursement approval integration with Slack" at bounding box center [334, 132] width 110 height 23
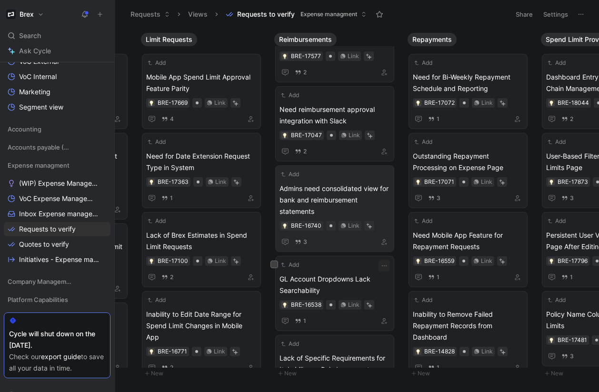
scroll to position [198, 0]
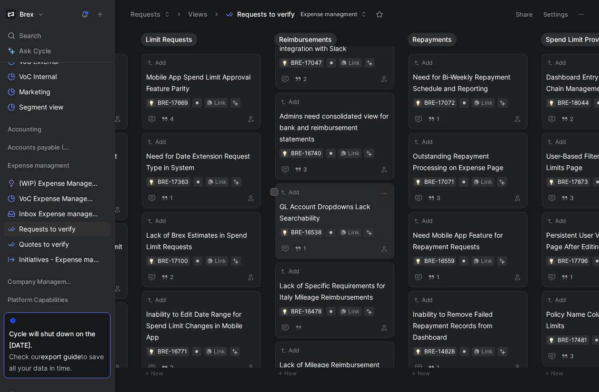
click at [315, 208] on span "GL Account Dropdowns Lack Searchability" at bounding box center [334, 212] width 110 height 23
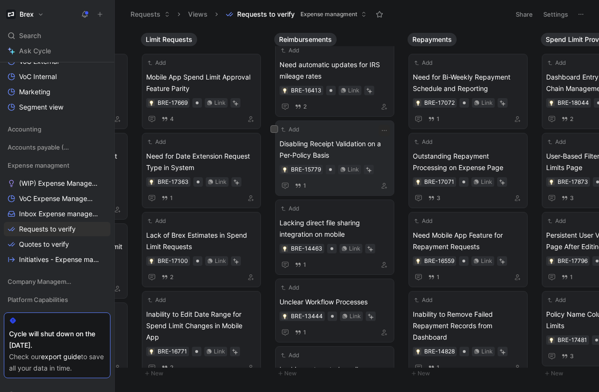
scroll to position [586, 0]
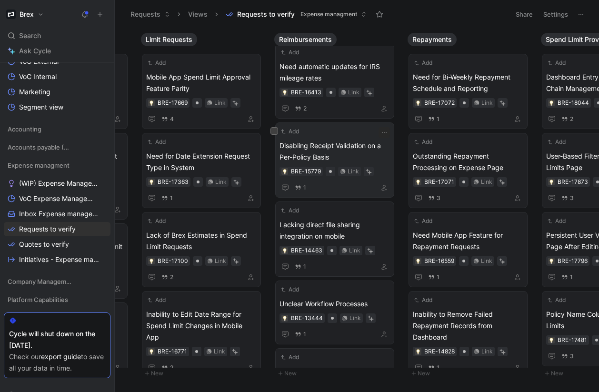
click at [331, 128] on div "Add Disabling Receipt Validation on a Per-Policy Basis BRE-15779 Link 1" at bounding box center [334, 160] width 110 height 67
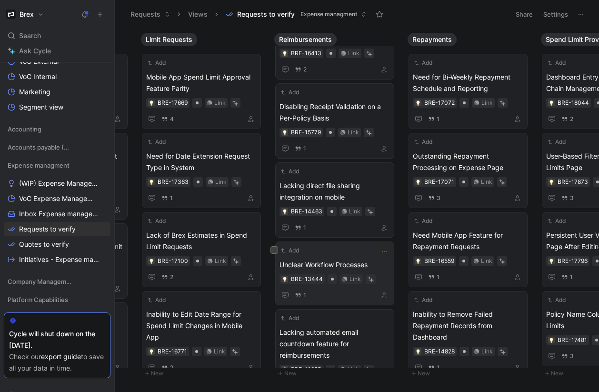
scroll to position [650, 0]
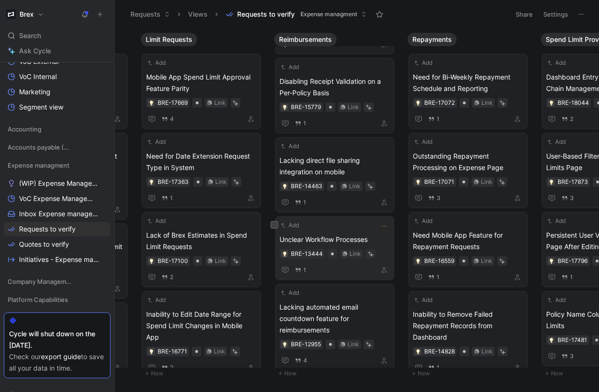
click at [325, 234] on span "Unclear Workflow Processes" at bounding box center [334, 239] width 110 height 11
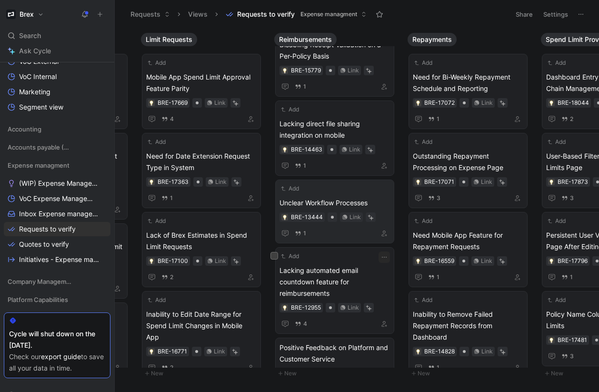
scroll to position [728, 0]
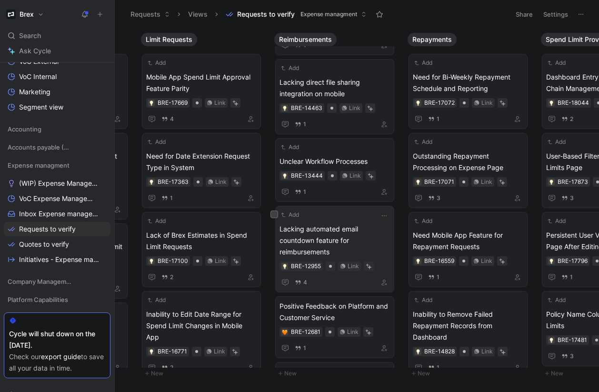
click at [308, 231] on span "Lacking automated email countdown feature for reimbursements" at bounding box center [334, 240] width 110 height 34
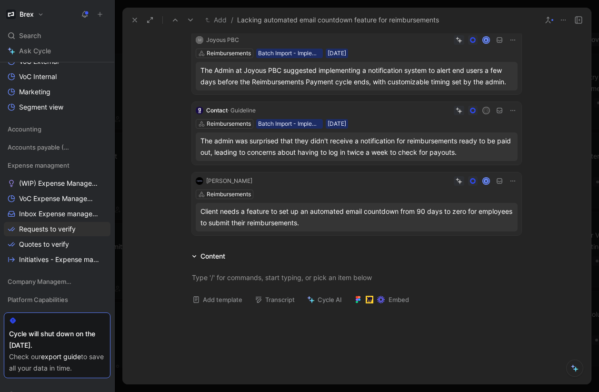
scroll to position [166, 0]
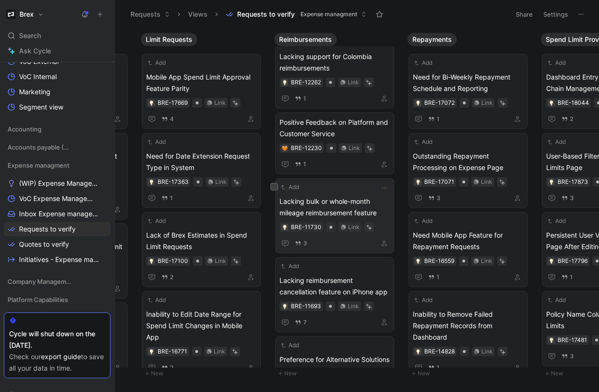
scroll to position [980, 0]
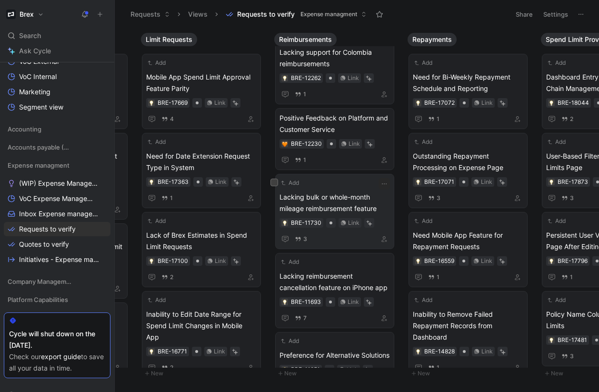
click at [321, 198] on span "Lacking bulk or whole-month mileage reimbursement feature" at bounding box center [334, 202] width 110 height 23
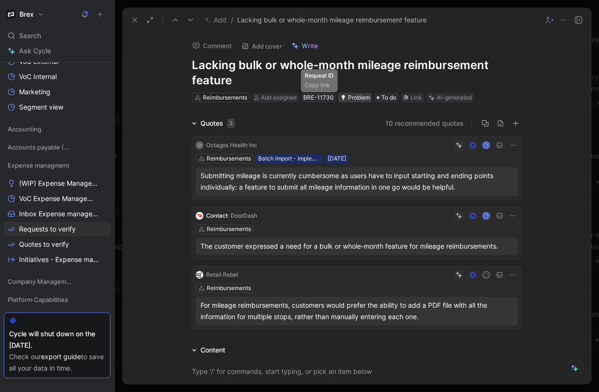
click at [356, 98] on div "Problem" at bounding box center [355, 98] width 30 height 10
click at [545, 22] on use at bounding box center [547, 20] width 5 height 6
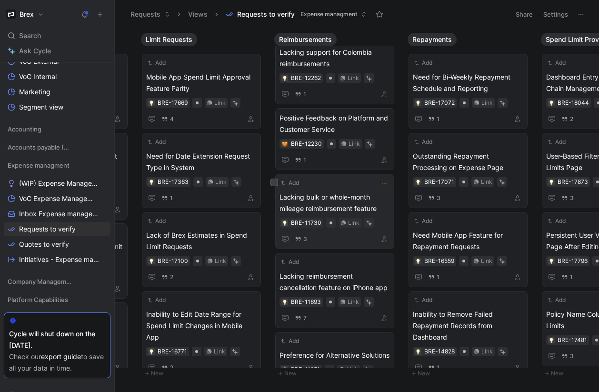
click at [332, 201] on span "Lacking bulk or whole-month mileage reimbursement feature" at bounding box center [334, 202] width 110 height 23
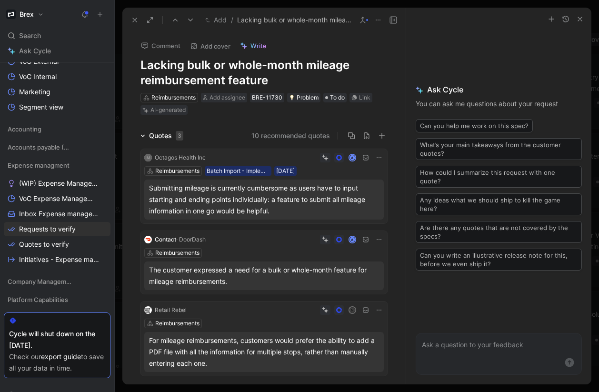
click at [376, 23] on icon at bounding box center [378, 20] width 8 height 8
click at [364, 25] on button at bounding box center [362, 19] width 13 height 13
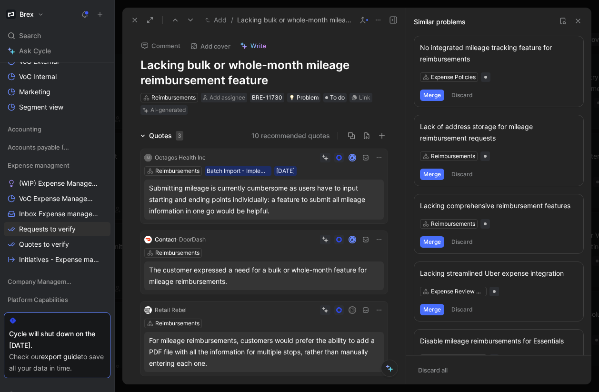
click at [562, 20] on icon at bounding box center [563, 21] width 8 height 8
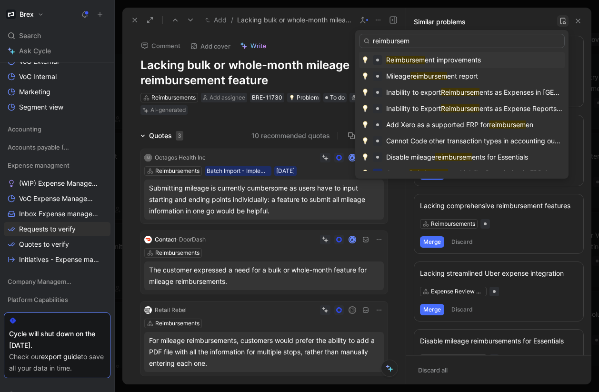
type input "reimbursem"
click at [439, 60] on span "ent improvements" at bounding box center [452, 60] width 56 height 8
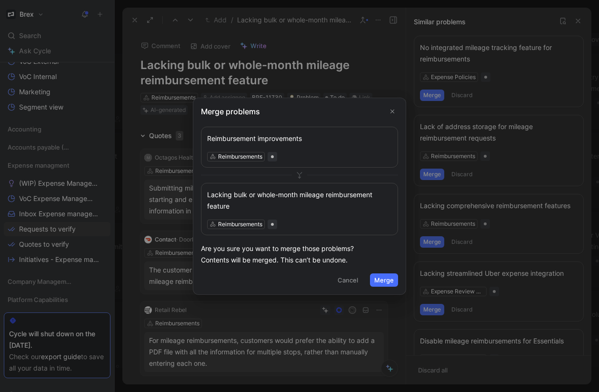
click at [266, 139] on div "Reimbursement improvements" at bounding box center [299, 137] width 185 height 11
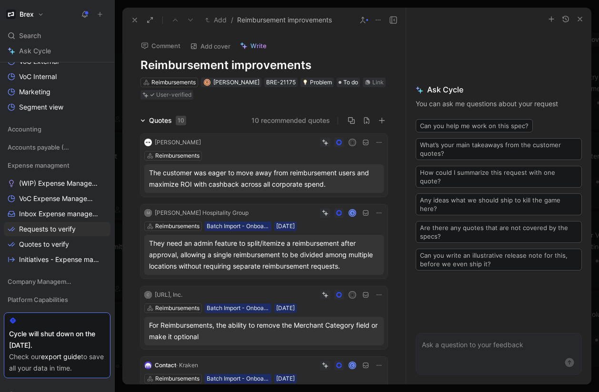
click at [363, 20] on use at bounding box center [362, 20] width 5 height 6
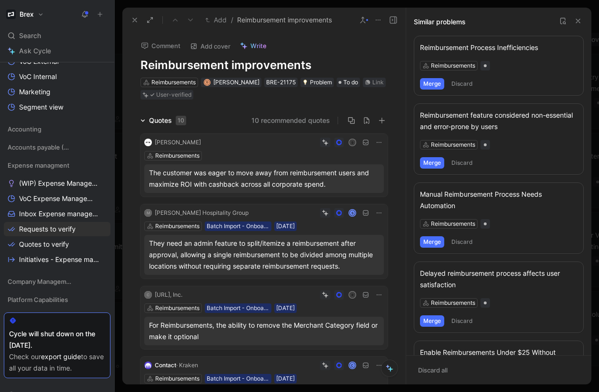
click at [482, 46] on div "Reimbursement Process Inefficiencies" at bounding box center [498, 47] width 157 height 11
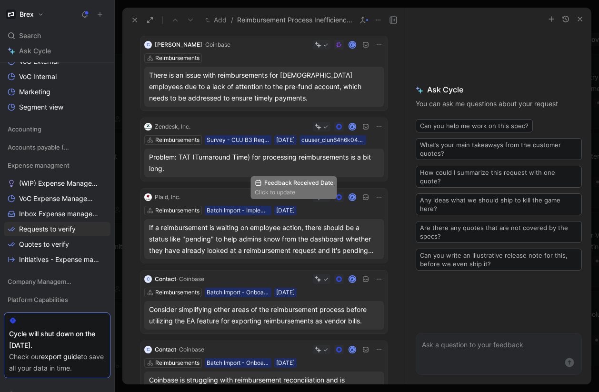
scroll to position [394, 0]
